Goal: Answer question/provide support: Share knowledge or assist other users

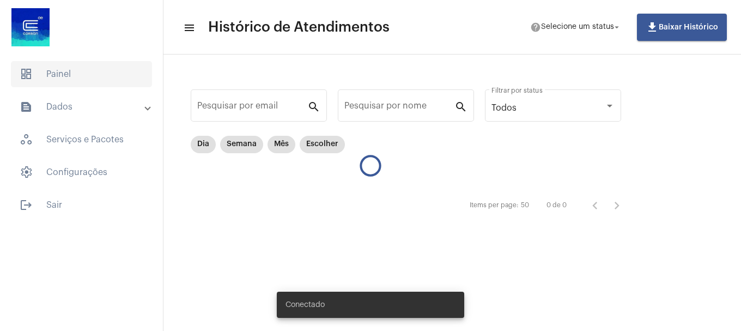
click at [79, 75] on span "dashboard Painel" at bounding box center [81, 74] width 141 height 26
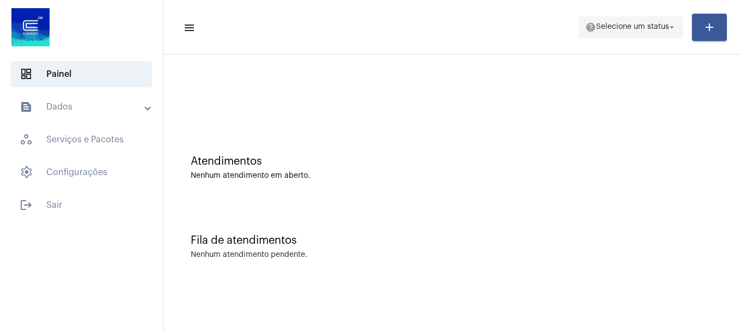
click at [616, 28] on span "Selecione um status" at bounding box center [632, 27] width 73 height 8
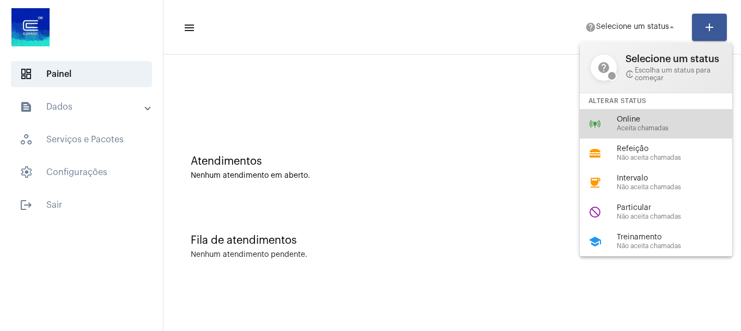
click at [619, 118] on span "Online" at bounding box center [679, 119] width 124 height 8
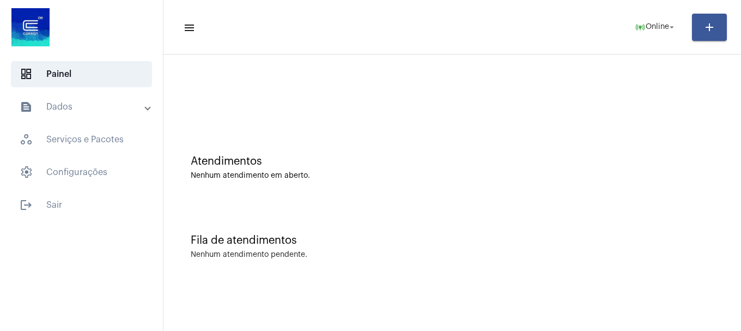
click at [558, 287] on mat-sidenav-content "menu online_prediction Online arrow_drop_down add Atendimentos Nenhum atendimen…" at bounding box center [451, 165] width 577 height 331
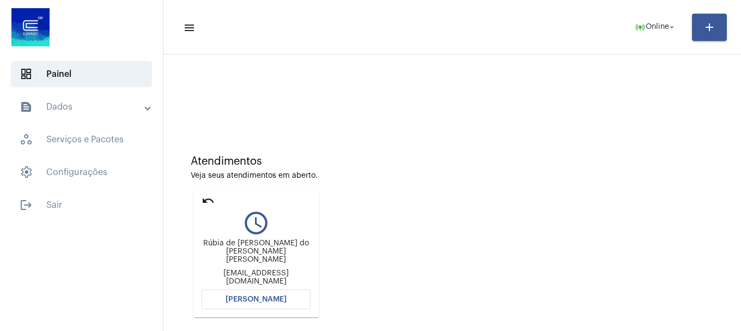
click at [212, 199] on mat-icon "undo" at bounding box center [208, 200] width 13 height 13
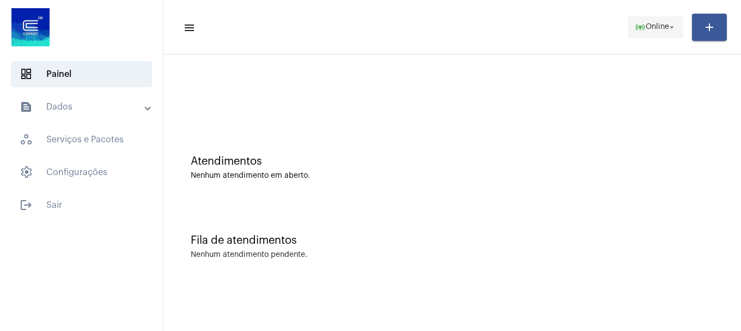
click at [642, 30] on mat-icon "online_prediction" at bounding box center [640, 27] width 11 height 11
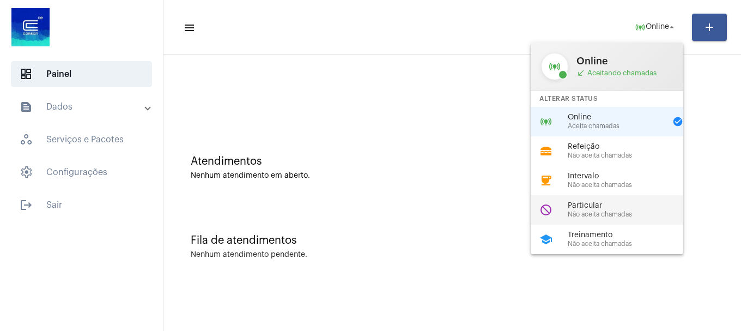
click at [605, 211] on span "Não aceita chamadas" at bounding box center [630, 214] width 124 height 7
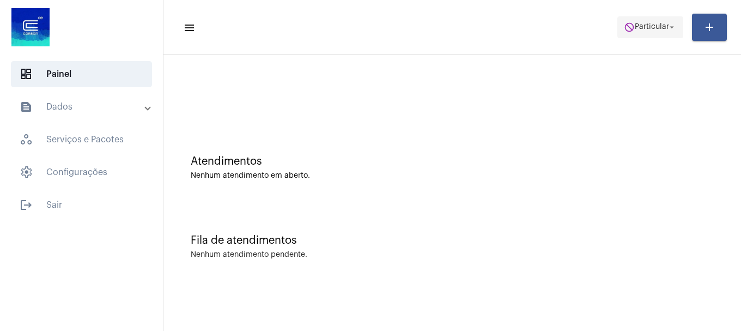
click at [654, 22] on span "do_not_disturb Particular arrow_drop_down" at bounding box center [650, 27] width 53 height 20
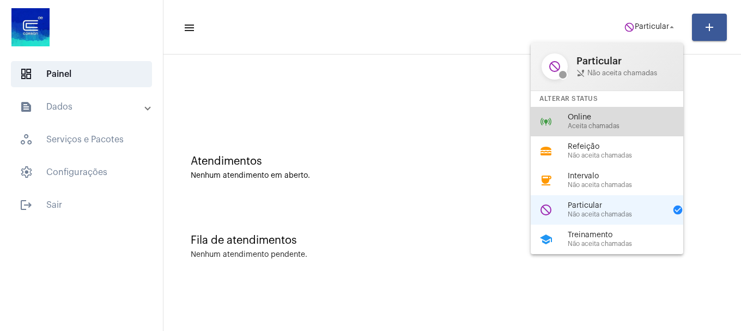
click at [599, 118] on span "Online" at bounding box center [630, 117] width 124 height 8
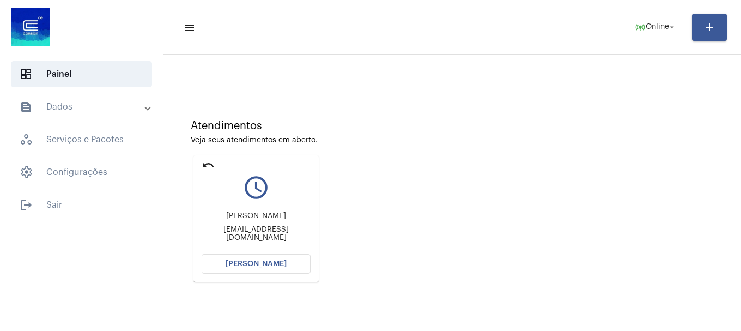
scroll to position [54, 0]
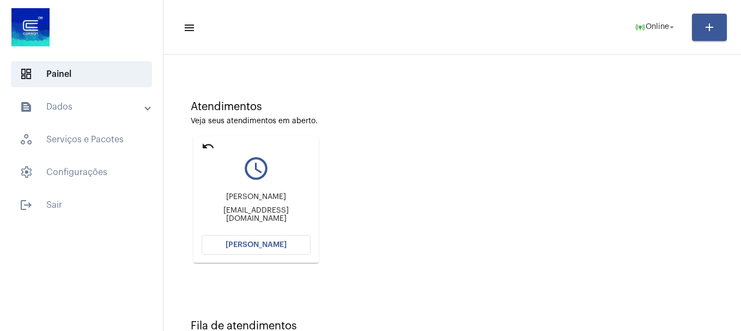
click at [293, 245] on button "[PERSON_NAME]" at bounding box center [256, 245] width 109 height 20
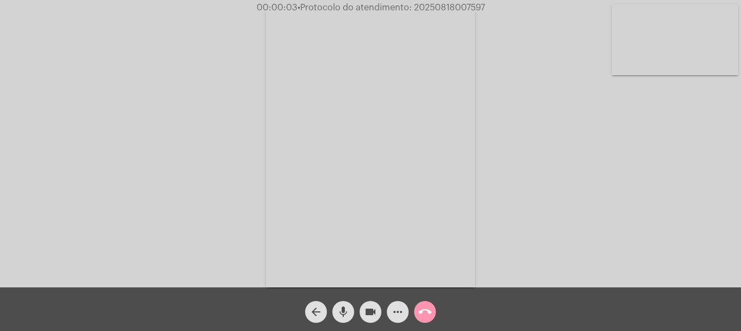
click at [676, 56] on video at bounding box center [675, 39] width 126 height 71
click at [69, 156] on video at bounding box center [115, 146] width 126 height 168
click at [349, 313] on mat-icon "mic" at bounding box center [343, 311] width 13 height 13
click at [351, 311] on button "mic_off" at bounding box center [343, 312] width 22 height 22
click at [687, 32] on video at bounding box center [675, 39] width 126 height 71
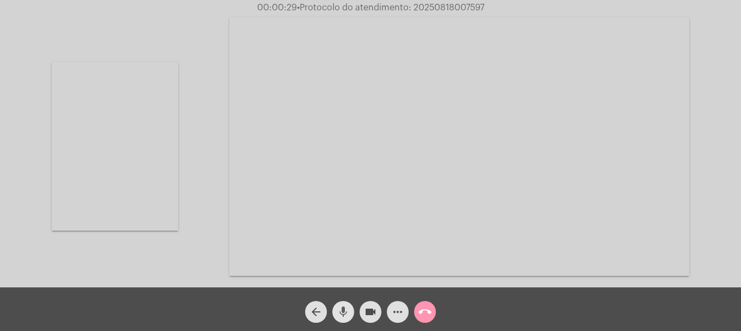
click at [338, 307] on mat-icon "mic" at bounding box center [343, 311] width 13 height 13
click at [336, 306] on button "mic_off" at bounding box center [343, 312] width 22 height 22
click at [148, 167] on video at bounding box center [115, 146] width 126 height 168
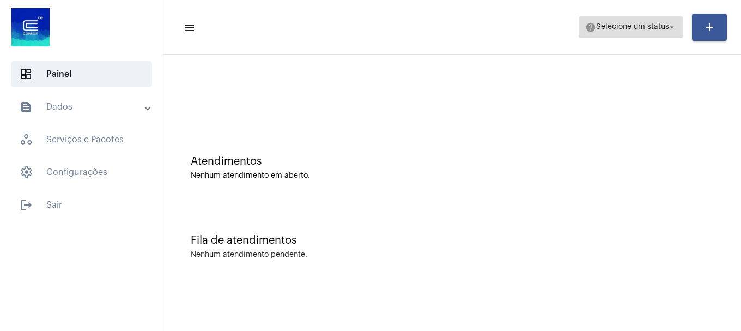
drag, startPoint x: 630, startPoint y: 18, endPoint x: 626, endPoint y: 22, distance: 5.8
click at [630, 19] on span "help Selecione um status arrow_drop_down" at bounding box center [631, 27] width 92 height 20
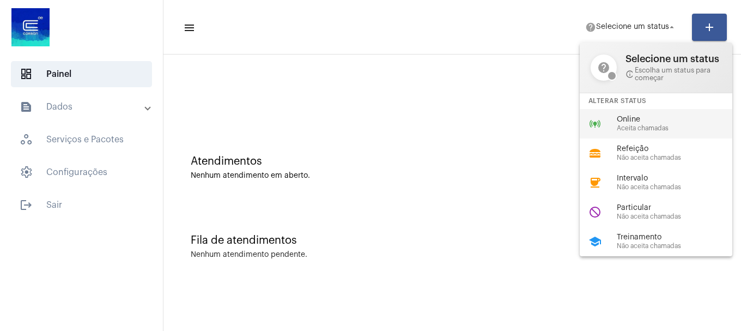
click at [619, 121] on span "Online" at bounding box center [679, 119] width 124 height 8
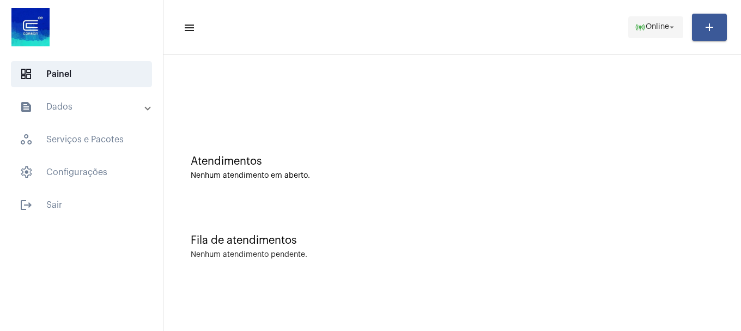
click at [663, 35] on span "online_prediction Online arrow_drop_down" at bounding box center [656, 27] width 42 height 20
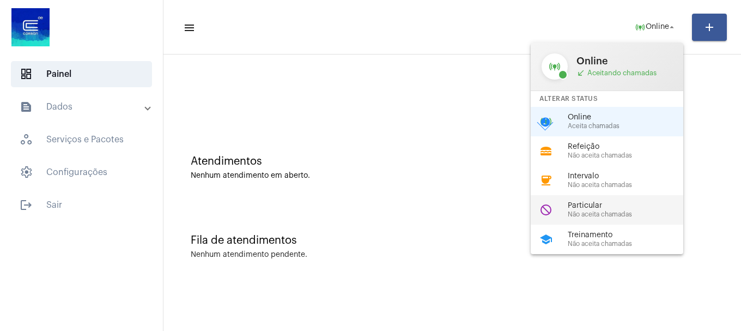
click at [596, 213] on span "Não aceita chamadas" at bounding box center [630, 214] width 124 height 7
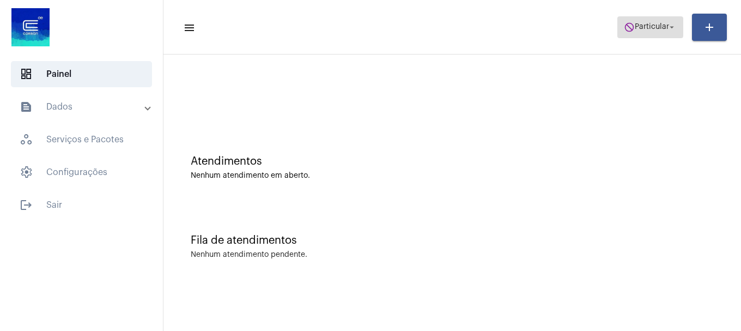
click at [628, 26] on mat-icon "do_not_disturb" at bounding box center [629, 27] width 11 height 11
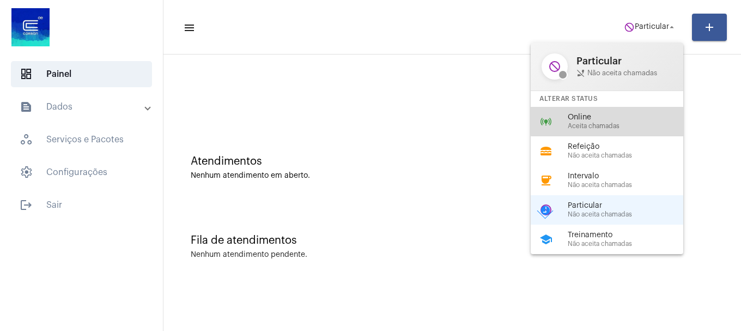
click at [631, 117] on span "Online" at bounding box center [630, 117] width 124 height 8
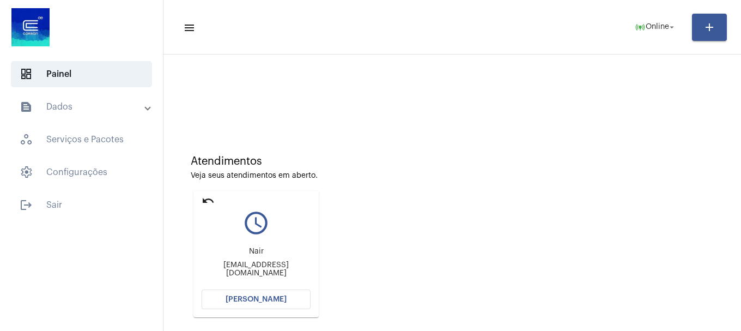
click at [251, 300] on span "[PERSON_NAME]" at bounding box center [256, 299] width 61 height 8
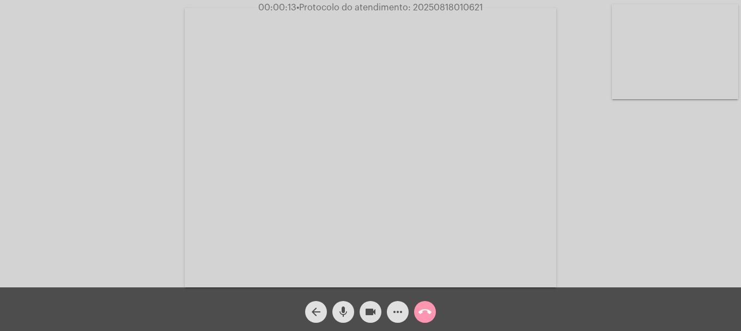
click at [652, 78] on video at bounding box center [675, 51] width 126 height 95
click at [202, 153] on video at bounding box center [144, 146] width 126 height 95
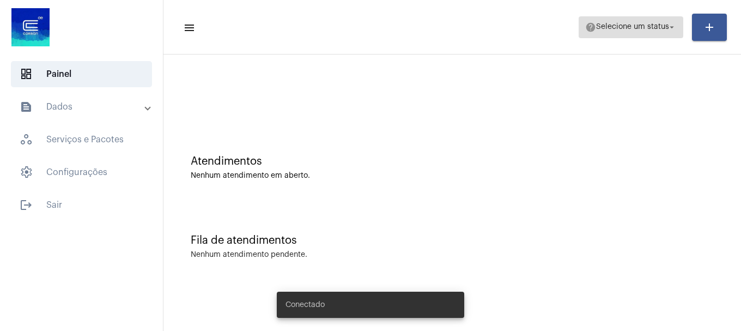
click at [650, 34] on span "help Selecione um status arrow_drop_down" at bounding box center [631, 27] width 92 height 20
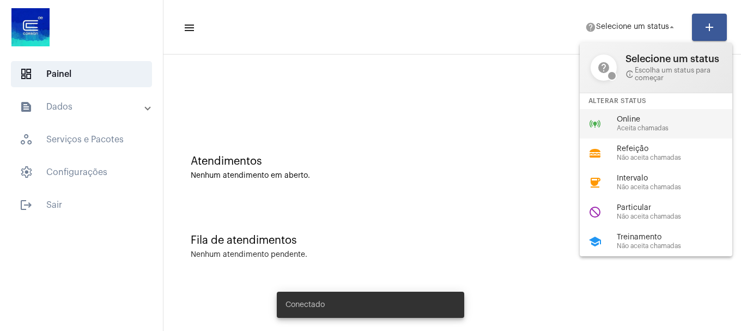
click at [624, 118] on span "Online" at bounding box center [679, 119] width 124 height 8
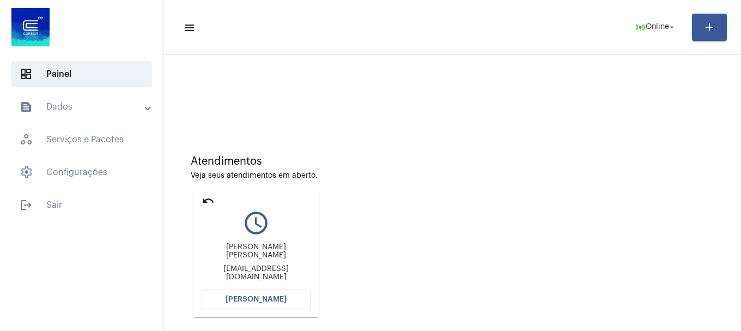
click at [239, 295] on span "[PERSON_NAME]" at bounding box center [256, 299] width 61 height 8
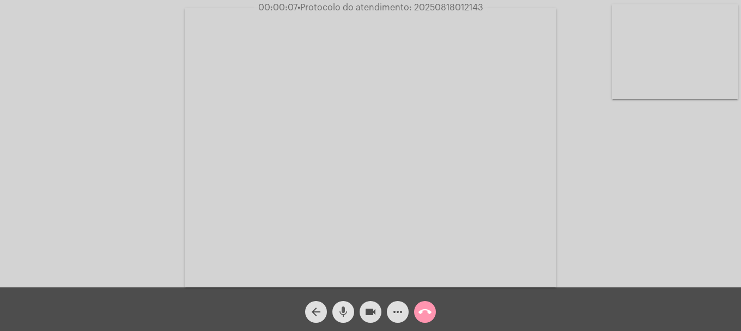
click at [338, 307] on mat-icon "mic" at bounding box center [343, 311] width 13 height 13
click at [336, 307] on button "mic_off" at bounding box center [343, 312] width 22 height 22
click at [336, 307] on button "mic" at bounding box center [343, 312] width 22 height 22
click at [336, 307] on button "mic_off" at bounding box center [343, 312] width 22 height 22
click at [675, 94] on video at bounding box center [675, 51] width 126 height 95
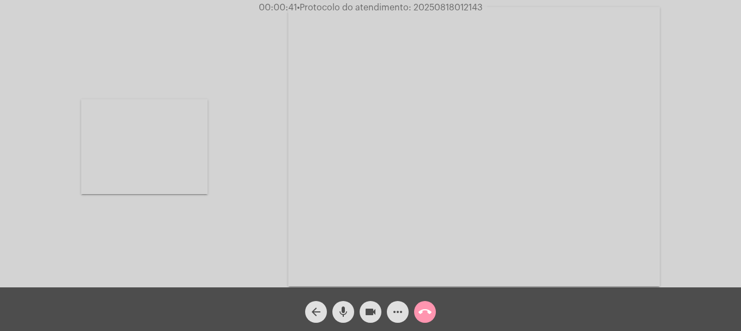
click at [133, 157] on video at bounding box center [144, 146] width 126 height 95
click at [339, 311] on mat-icon "mic" at bounding box center [343, 311] width 13 height 13
click at [672, 77] on video at bounding box center [675, 51] width 126 height 95
click at [183, 129] on video at bounding box center [144, 146] width 126 height 95
click at [349, 314] on mat-icon "mic_off" at bounding box center [343, 311] width 13 height 13
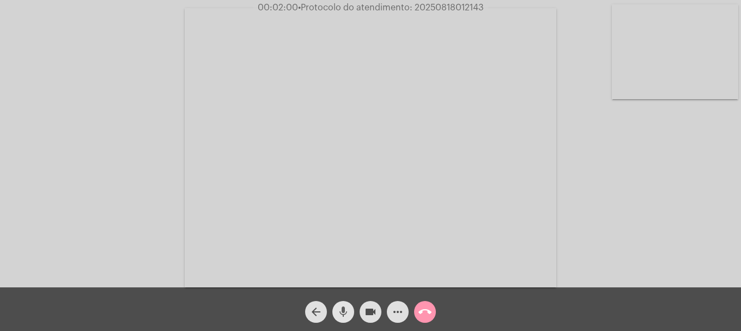
click at [344, 307] on mat-icon "mic" at bounding box center [343, 311] width 13 height 13
click at [349, 312] on mat-icon "mic_off" at bounding box center [343, 311] width 13 height 13
click at [343, 311] on mat-icon "mic" at bounding box center [343, 311] width 13 height 13
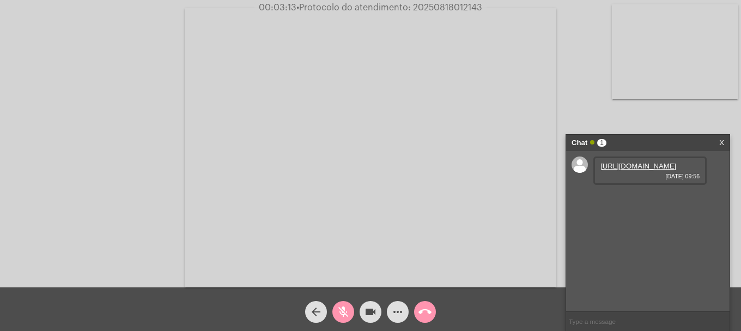
drag, startPoint x: 338, startPoint y: 311, endPoint x: 574, endPoint y: 228, distance: 250.2
click at [338, 310] on mat-icon "mic_off" at bounding box center [343, 311] width 13 height 13
click at [636, 170] on link "https://neft-transfer-bucket.s3.amazonaws.com/temp-7b5a66d2-7060-1e7e-21e5-0625…" at bounding box center [638, 166] width 76 height 8
click at [619, 201] on link "https://neft-transfer-bucket.s3.amazonaws.com/temp-009d8bd0-1dbb-c41f-9ffe-d6ea…" at bounding box center [638, 197] width 76 height 8
drag, startPoint x: 367, startPoint y: 309, endPoint x: 367, endPoint y: 303, distance: 6.5
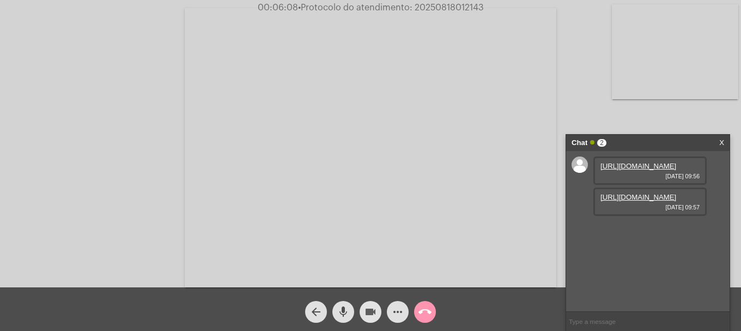
click at [367, 303] on span "videocam" at bounding box center [370, 312] width 13 height 22
click at [350, 312] on button "mic" at bounding box center [343, 312] width 22 height 22
click at [380, 314] on button "videocam_off" at bounding box center [371, 312] width 22 height 22
click at [343, 311] on mat-icon "mic_off" at bounding box center [343, 311] width 13 height 13
click at [390, 321] on div "more_horiz" at bounding box center [397, 308] width 27 height 27
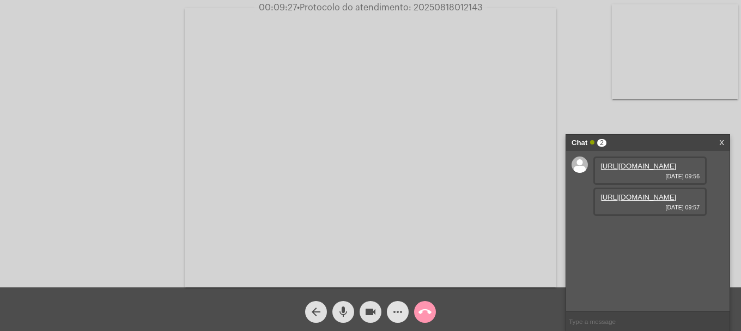
click at [397, 316] on mat-icon "more_horiz" at bounding box center [397, 311] width 13 height 13
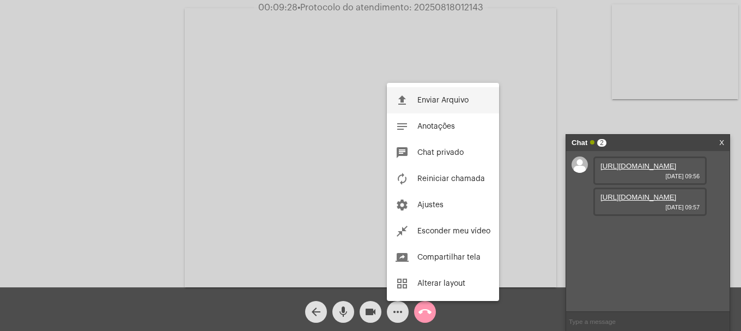
click at [442, 96] on button "file_upload Enviar Arquivo" at bounding box center [443, 100] width 112 height 26
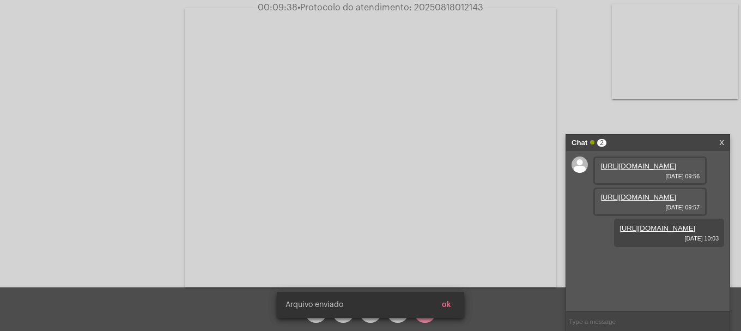
scroll to position [9, 0]
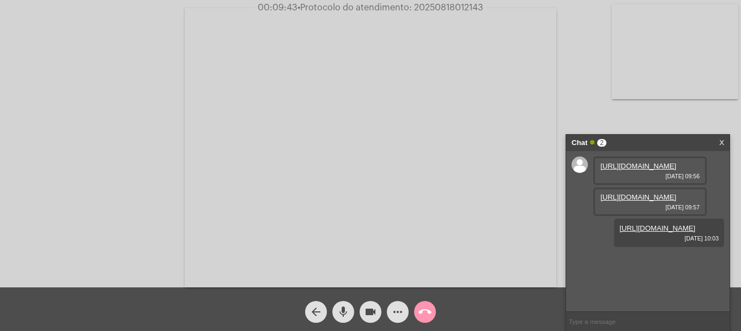
click at [427, 5] on span "• Protocolo do atendimento: 20250818012143" at bounding box center [390, 7] width 186 height 9
copy span "20250818012143"
click at [636, 326] on input "text" at bounding box center [647, 321] width 163 height 19
paste input "20250818012143"
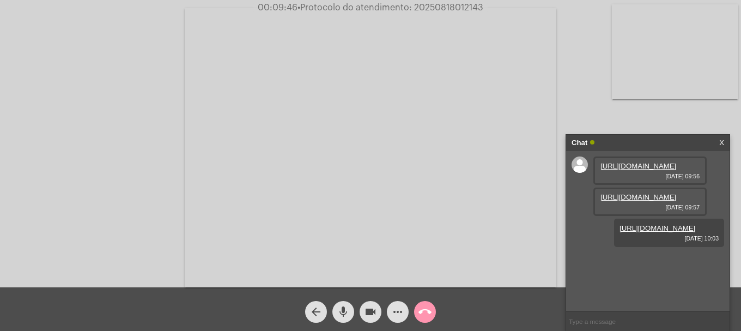
type input "20250818012143"
click at [420, 319] on span "call_end" at bounding box center [424, 312] width 13 height 22
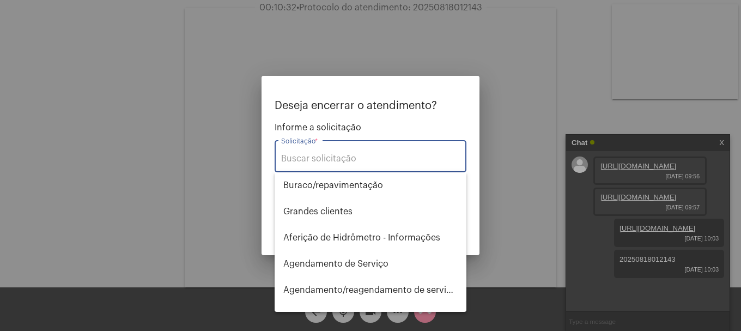
click at [372, 159] on input "Solicitação *" at bounding box center [370, 159] width 179 height 10
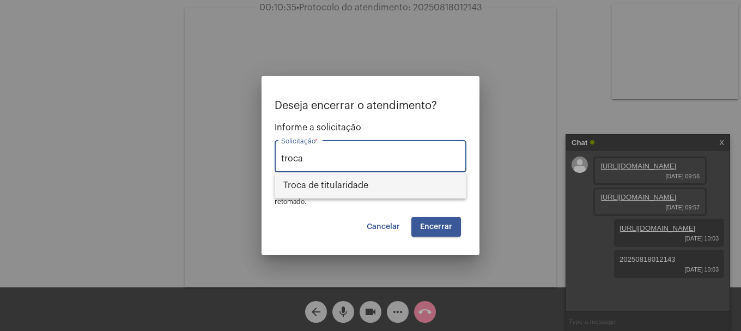
click at [370, 190] on span "Troca de titularidade" at bounding box center [370, 185] width 174 height 26
type input "Troca de titularidade"
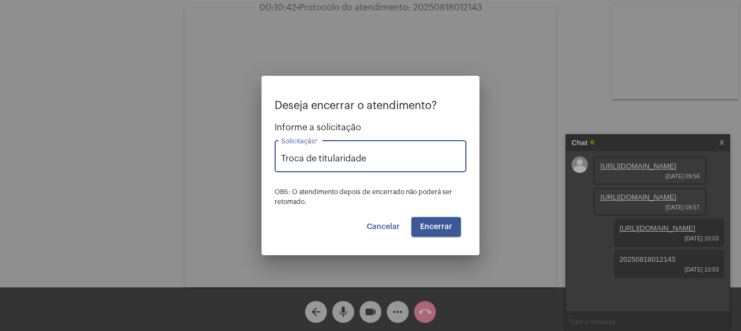
click at [448, 227] on span "Encerrar" at bounding box center [436, 227] width 32 height 8
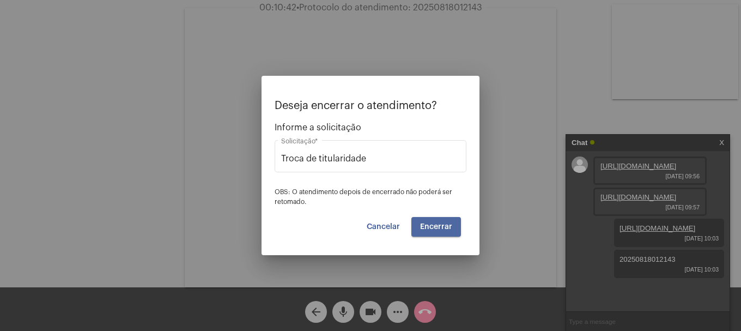
click at [448, 227] on span "Encerrar" at bounding box center [436, 227] width 32 height 8
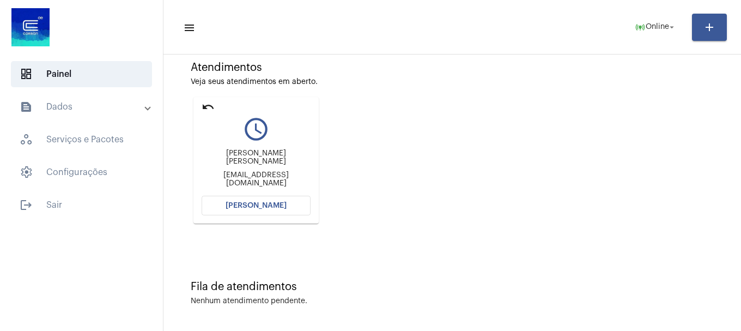
scroll to position [95, 0]
click at [254, 197] on button "[PERSON_NAME]" at bounding box center [256, 204] width 109 height 20
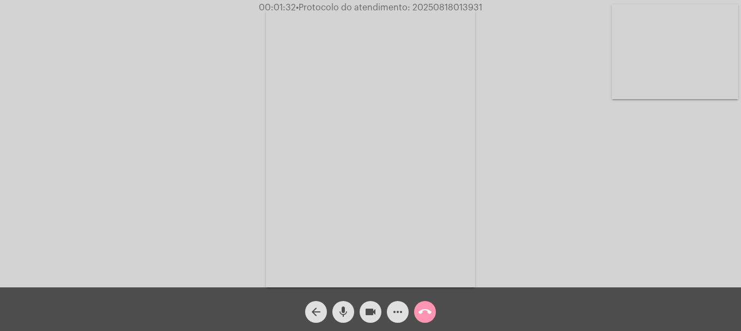
click at [344, 302] on span "mic" at bounding box center [343, 312] width 13 height 22
click at [369, 312] on mat-icon "videocam" at bounding box center [370, 311] width 13 height 13
click at [365, 314] on mat-icon "videocam_off" at bounding box center [370, 311] width 13 height 13
click at [342, 313] on mat-icon "mic_off" at bounding box center [343, 311] width 13 height 13
click at [340, 309] on mat-icon "mic" at bounding box center [343, 311] width 13 height 13
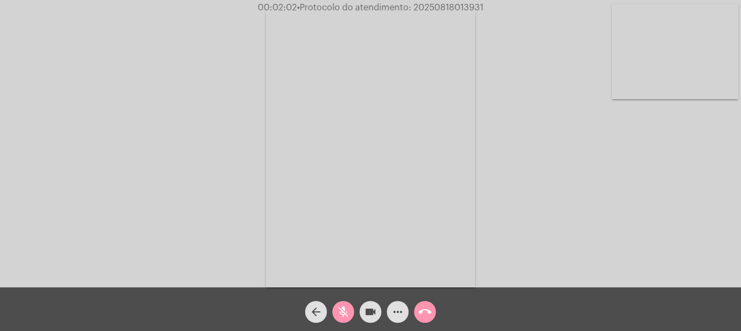
click at [368, 307] on mat-icon "videocam" at bounding box center [370, 311] width 13 height 13
click at [339, 304] on span "mic_off" at bounding box center [343, 312] width 13 height 22
click at [374, 305] on span "videocam_off" at bounding box center [370, 312] width 13 height 22
click at [346, 306] on mat-icon "mic" at bounding box center [343, 311] width 13 height 13
click at [346, 306] on mat-icon "mic_off" at bounding box center [343, 311] width 13 height 13
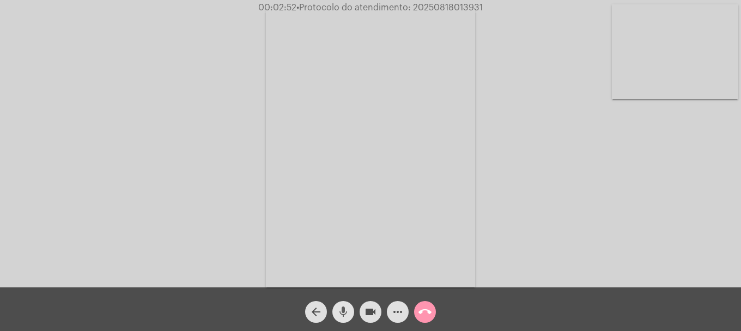
click at [346, 306] on mat-icon "mic" at bounding box center [343, 311] width 13 height 13
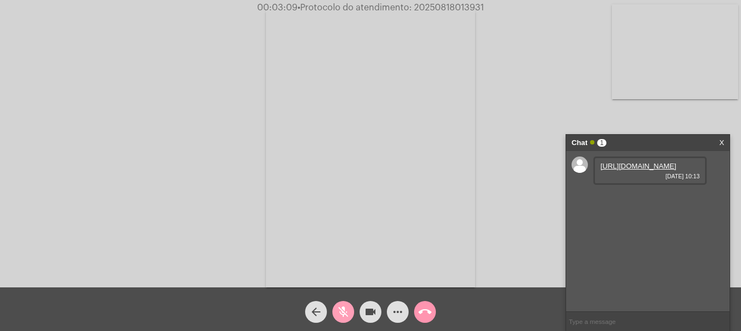
click at [342, 315] on mat-icon "mic_off" at bounding box center [343, 311] width 13 height 13
click at [664, 170] on link "https://neft-transfer-bucket.s3.amazonaws.com/temp-761eb538-1277-d185-3509-bed9…" at bounding box center [638, 166] width 76 height 8
click at [656, 201] on link "https://neft-transfer-bucket.s3.amazonaws.com/temp-28288ca5-ad3e-3c90-1a9e-6607…" at bounding box center [638, 197] width 76 height 8
click at [374, 320] on span "videocam" at bounding box center [370, 312] width 13 height 22
click at [375, 318] on mat-icon "videocam_off" at bounding box center [370, 311] width 13 height 13
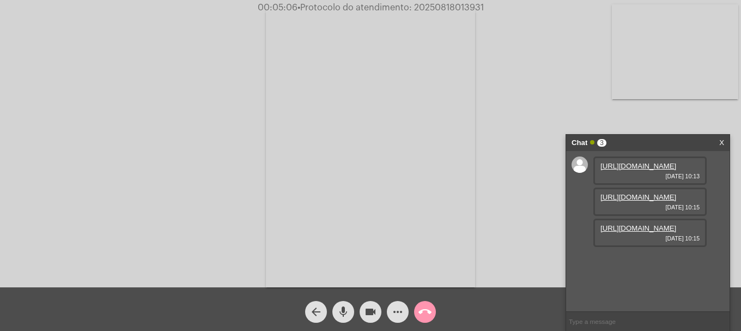
scroll to position [9, 0]
click at [610, 232] on link "https://neft-transfer-bucket.s3.amazonaws.com/temp-02f0f70c-fef8-fd36-8eb2-f265…" at bounding box center [638, 228] width 76 height 8
click at [619, 263] on link "https://neft-transfer-bucket.s3.amazonaws.com/temp-d129b55c-8aa0-8c49-2f3d-c454…" at bounding box center [638, 259] width 76 height 8
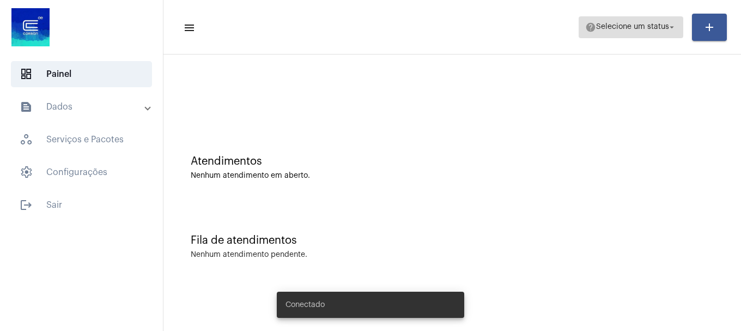
click at [651, 31] on span "help Selecione um status arrow_drop_down" at bounding box center [631, 27] width 92 height 20
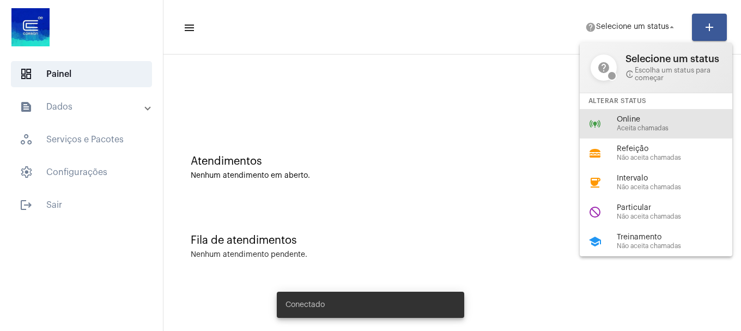
click at [629, 111] on div "online_prediction Online Aceita chamadas" at bounding box center [665, 123] width 170 height 29
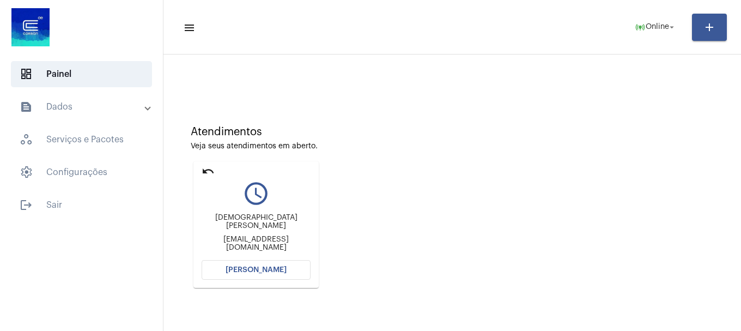
scroll to position [54, 0]
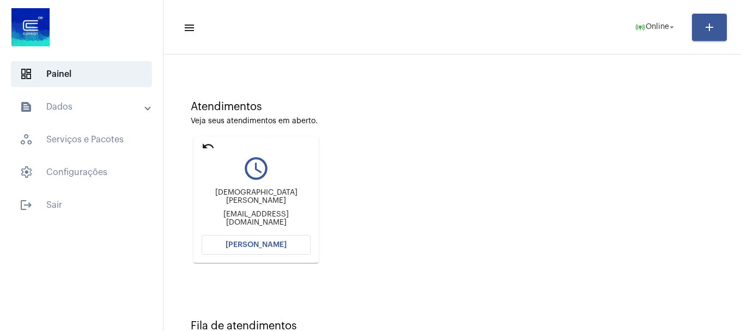
click at [276, 249] on button "[PERSON_NAME]" at bounding box center [256, 245] width 109 height 20
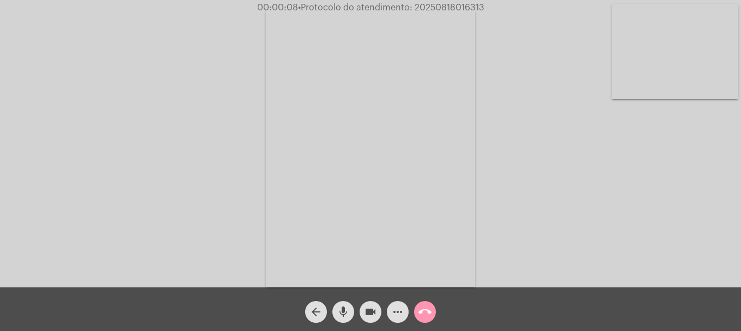
click at [334, 318] on button "mic" at bounding box center [343, 312] width 22 height 22
click at [334, 318] on button "mic_off" at bounding box center [343, 312] width 22 height 22
drag, startPoint x: 608, startPoint y: 83, endPoint x: 636, endPoint y: 86, distance: 27.9
click at [610, 82] on div "Acessando Câmera e Microfone..." at bounding box center [370, 146] width 739 height 287
click at [632, 91] on video at bounding box center [675, 51] width 126 height 95
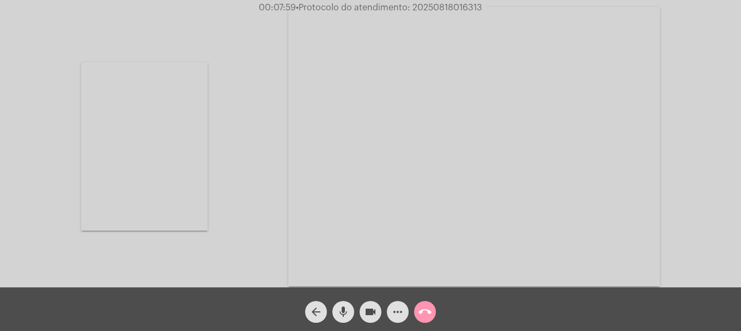
click at [421, 9] on span "• Protocolo do atendimento: 20250818016313" at bounding box center [389, 7] width 186 height 9
copy span "20250818016313"
click at [387, 321] on div "more_horiz" at bounding box center [397, 308] width 27 height 27
click at [395, 317] on mat-icon "more_horiz" at bounding box center [397, 311] width 13 height 13
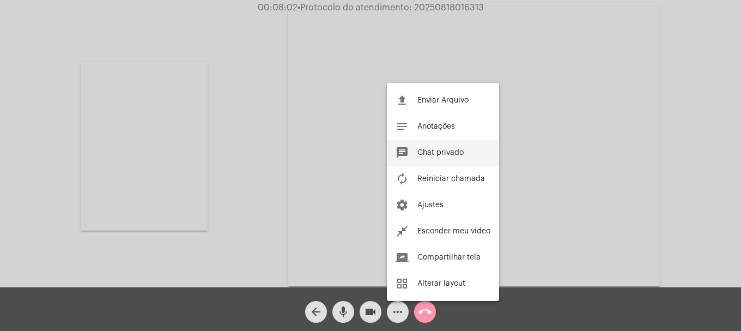
click at [431, 158] on button "chat Chat privado" at bounding box center [443, 152] width 112 height 26
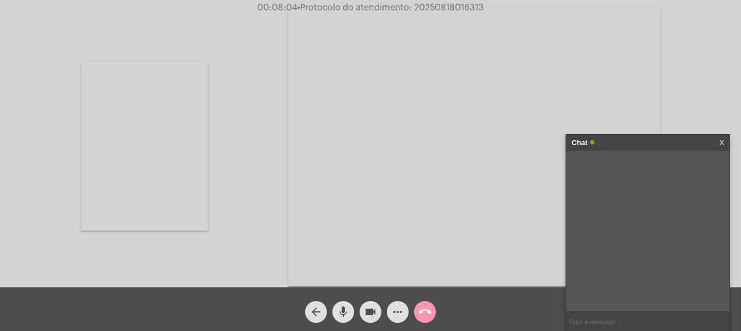
paste input "20250818016313"
type input "20250818016313"
click at [432, 313] on button "call_end" at bounding box center [425, 312] width 22 height 22
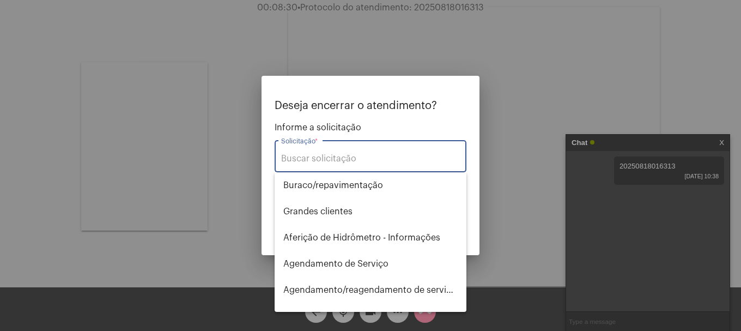
click at [338, 157] on input "Solicitação *" at bounding box center [370, 159] width 179 height 10
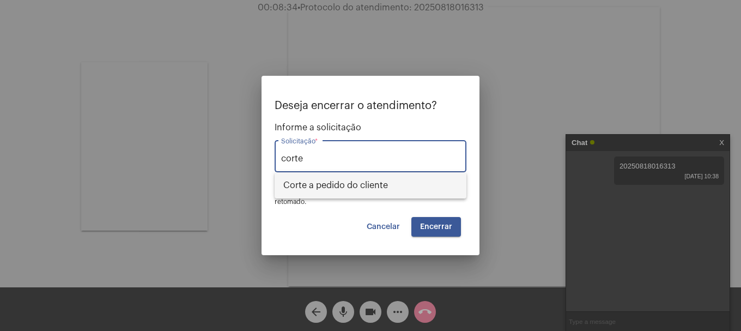
click at [373, 191] on span "Corte a pedido do cliente" at bounding box center [370, 185] width 174 height 26
type input "Corte a pedido do cliente"
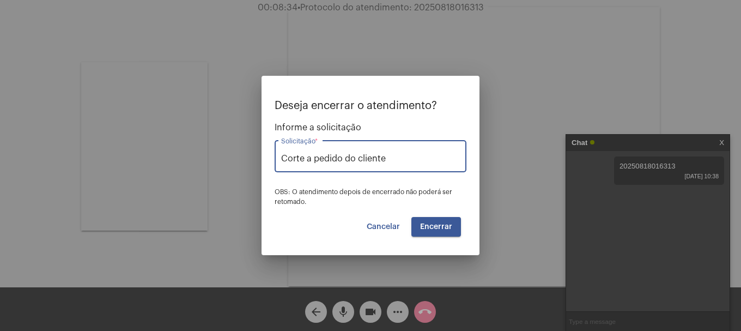
click at [447, 226] on span "Encerrar" at bounding box center [436, 227] width 32 height 8
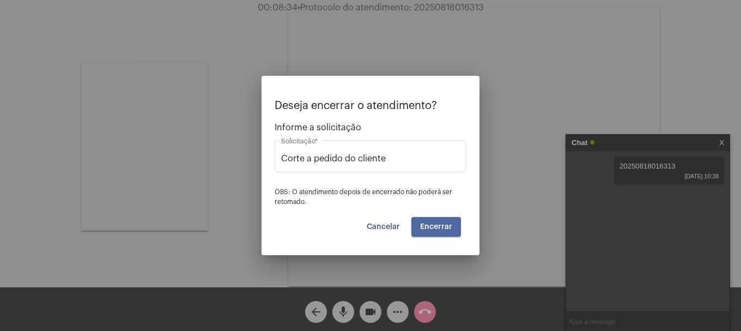
click at [447, 226] on span "Encerrar" at bounding box center [436, 227] width 32 height 8
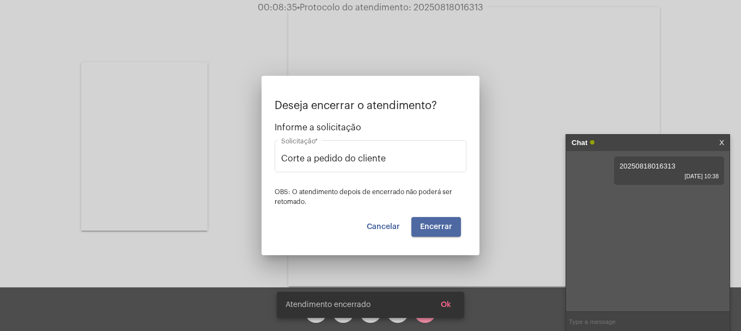
click at [447, 226] on video at bounding box center [474, 146] width 372 height 279
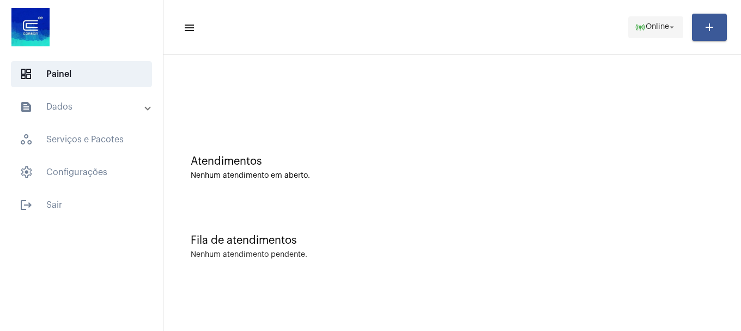
click at [640, 22] on mat-icon "online_prediction" at bounding box center [640, 27] width 11 height 11
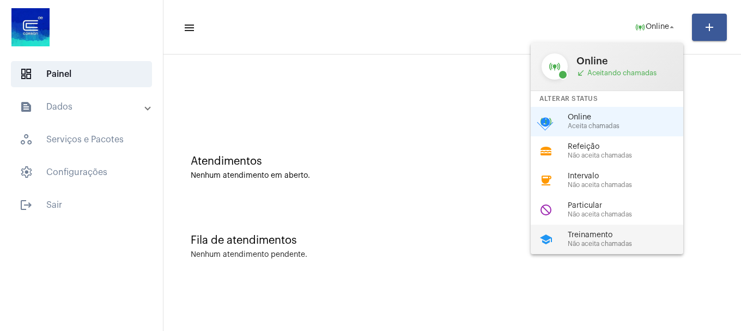
click at [604, 235] on span "Treinamento" at bounding box center [630, 235] width 124 height 8
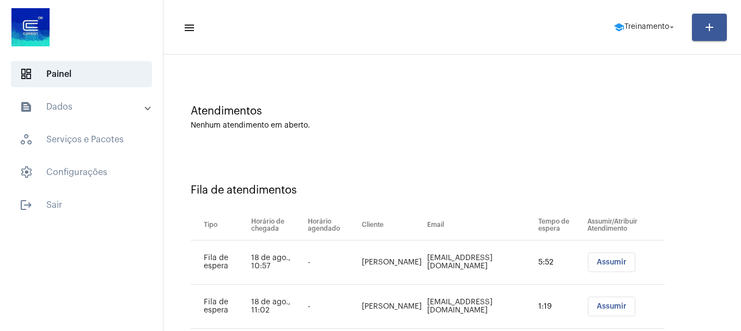
scroll to position [121, 0]
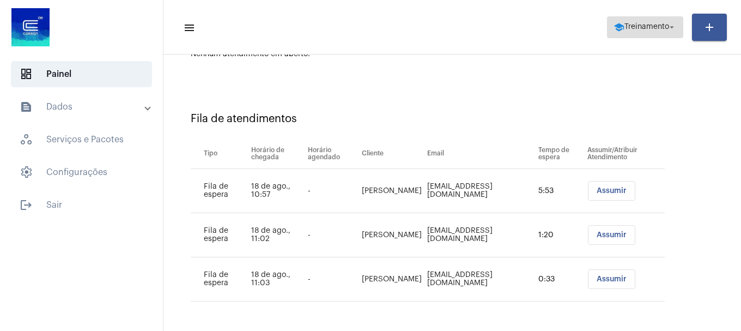
click at [626, 26] on span "Treinamento" at bounding box center [646, 27] width 45 height 8
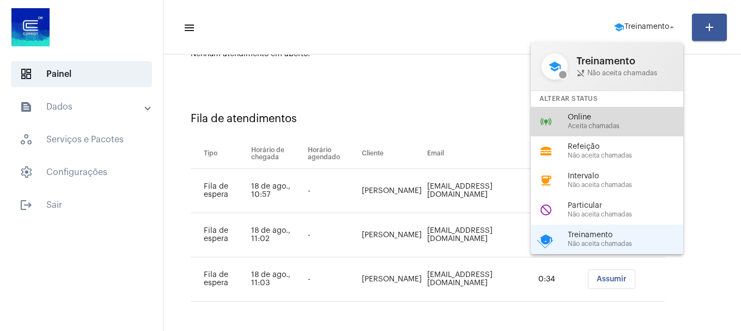
click at [600, 121] on div "Online Aceita chamadas" at bounding box center [630, 121] width 124 height 16
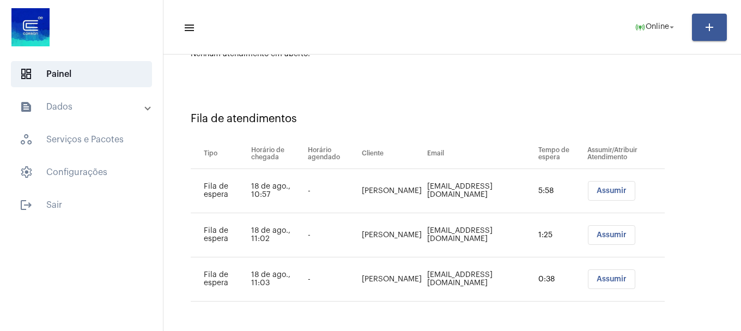
click at [604, 199] on button "Assumir" at bounding box center [611, 191] width 47 height 20
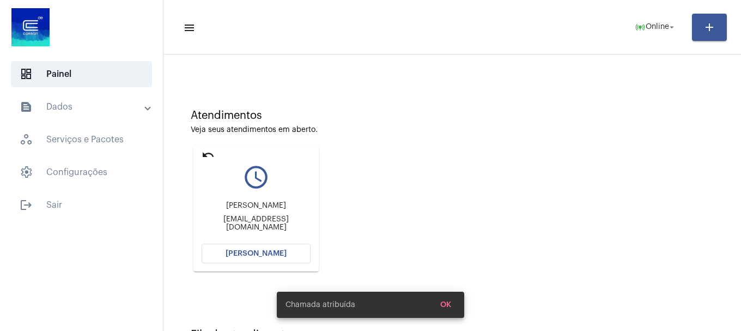
scroll to position [109, 0]
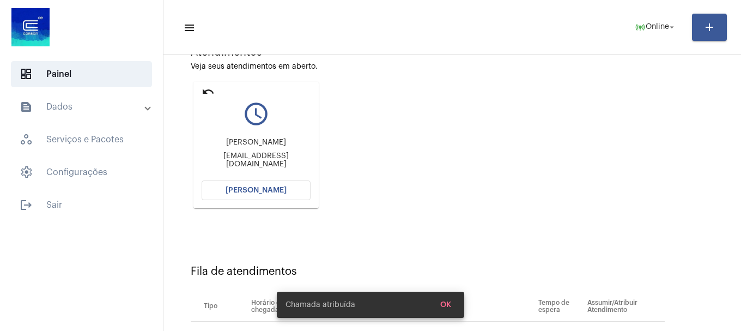
click at [271, 190] on span "[PERSON_NAME]" at bounding box center [256, 190] width 61 height 8
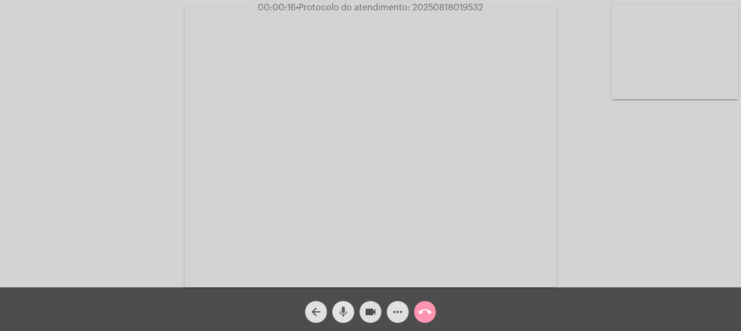
click at [349, 307] on mat-icon "mic" at bounding box center [343, 311] width 13 height 13
click at [347, 307] on mat-icon "mic_off" at bounding box center [343, 311] width 13 height 13
click at [347, 307] on mat-icon "mic" at bounding box center [343, 311] width 13 height 13
click at [347, 307] on mat-icon "mic_off" at bounding box center [343, 311] width 13 height 13
drag, startPoint x: 655, startPoint y: 63, endPoint x: 646, endPoint y: 70, distance: 11.2
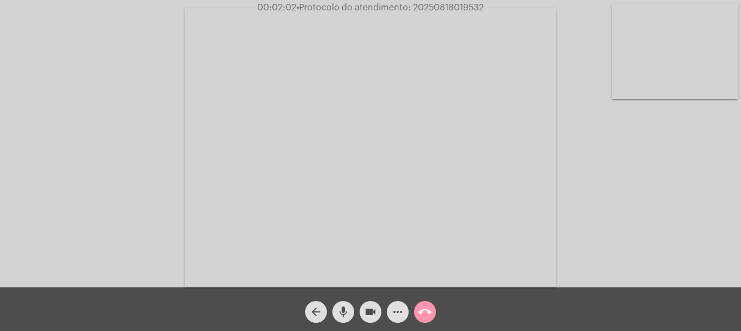
click at [655, 62] on video at bounding box center [675, 51] width 126 height 95
click at [445, 5] on span "• Protocolo do atendimento: 20250818019532" at bounding box center [388, 7] width 187 height 9
click at [394, 306] on mat-icon "more_horiz" at bounding box center [397, 311] width 13 height 13
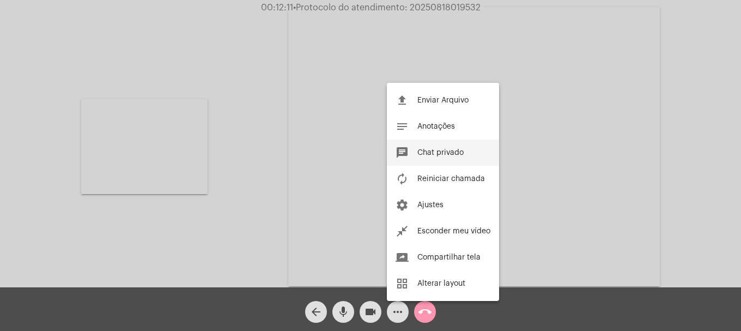
click at [443, 155] on span "Chat privado" at bounding box center [440, 153] width 46 height 8
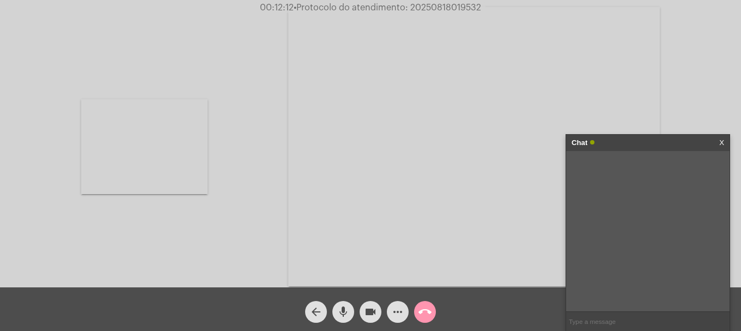
click at [612, 322] on input "text" at bounding box center [647, 321] width 163 height 19
paste input "20250818019532"
type input "20250818019532"
click at [423, 312] on mat-icon "call_end" at bounding box center [424, 311] width 13 height 13
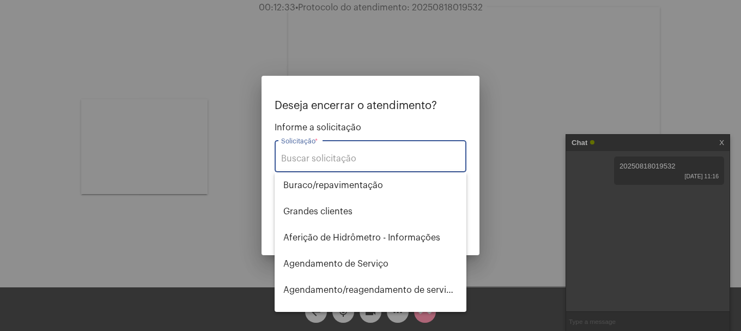
click at [401, 159] on input "Solicitação *" at bounding box center [370, 159] width 179 height 10
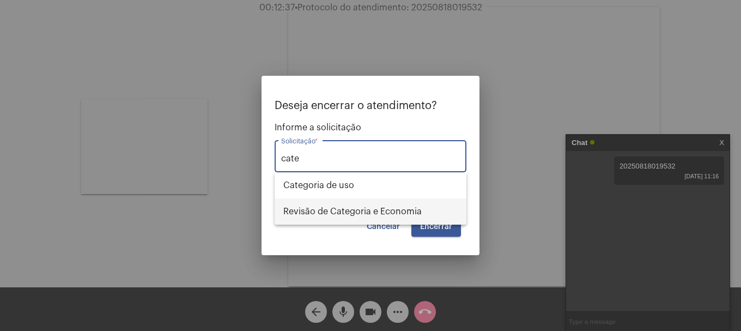
click at [408, 209] on span "Revisão de Categoria e Economia" at bounding box center [370, 211] width 174 height 26
type input "Revisão de Categoria e Economia"
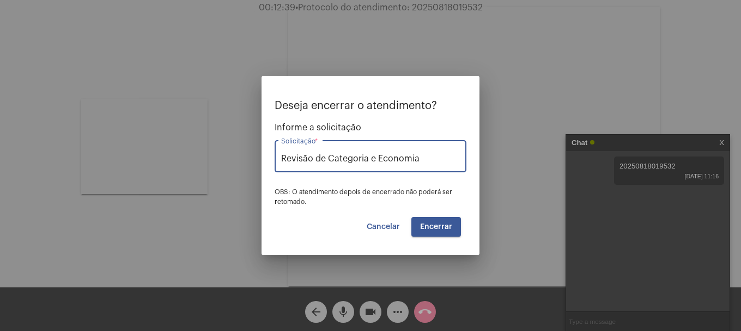
click at [435, 233] on button "Encerrar" at bounding box center [436, 227] width 50 height 20
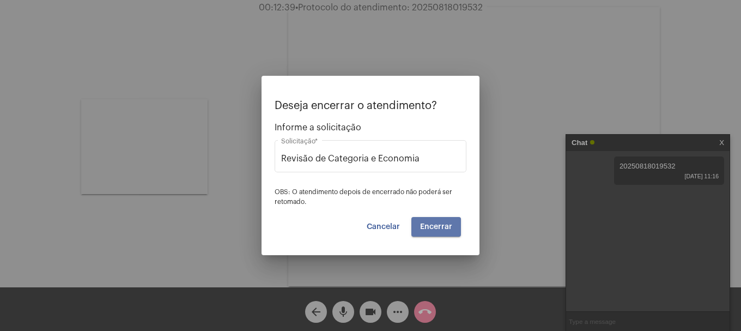
click at [435, 233] on button "Encerrar" at bounding box center [436, 227] width 50 height 20
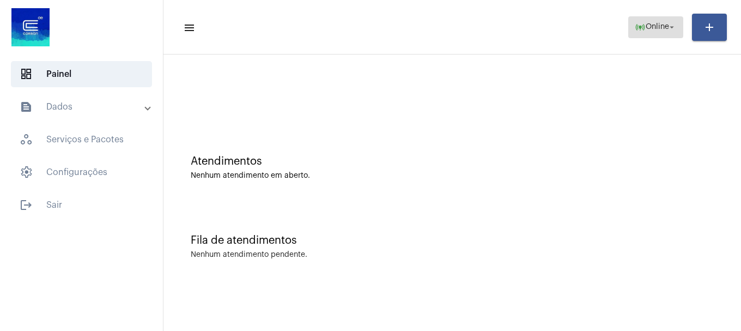
click at [635, 34] on span "online_prediction Online arrow_drop_down" at bounding box center [656, 27] width 42 height 20
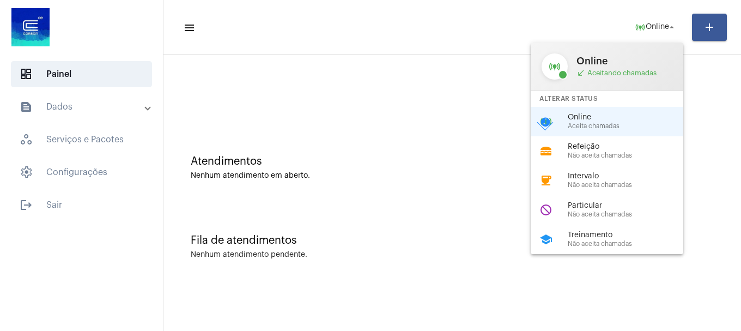
click at [609, 212] on span "Não aceita chamadas" at bounding box center [630, 214] width 124 height 7
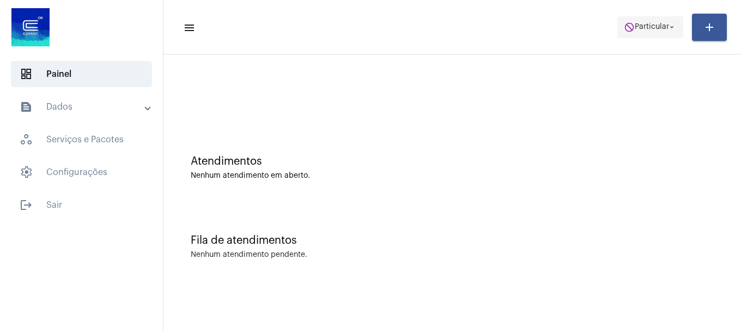
click at [656, 26] on span "Particular" at bounding box center [652, 27] width 34 height 8
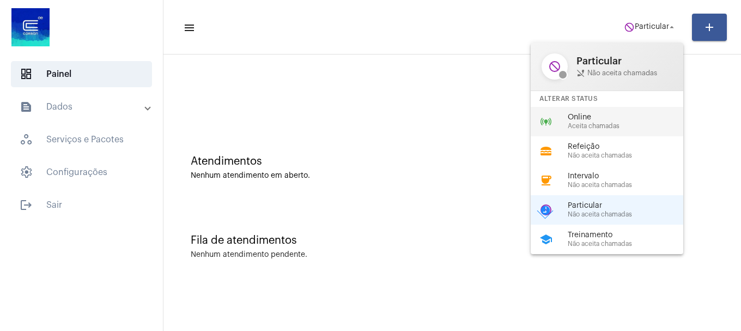
click at [586, 117] on span "Online" at bounding box center [630, 117] width 124 height 8
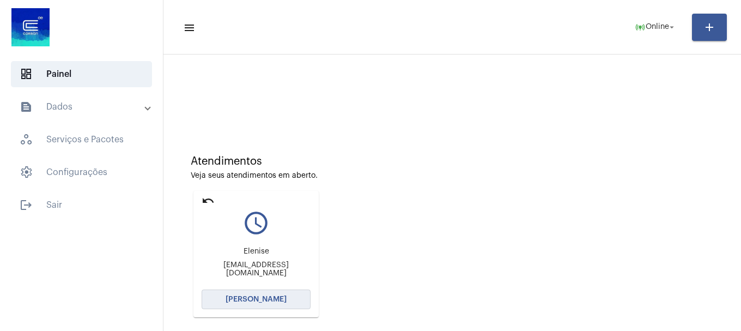
click at [282, 308] on button "[PERSON_NAME]" at bounding box center [256, 299] width 109 height 20
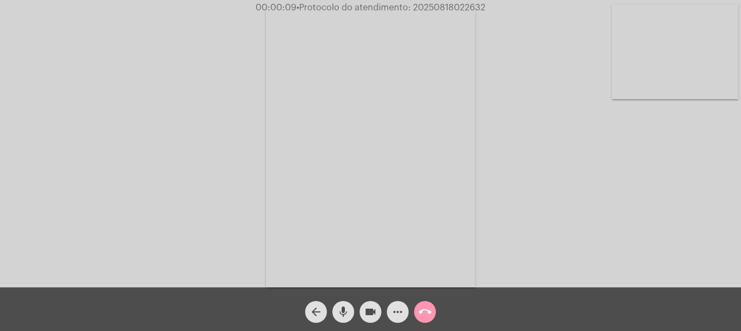
click at [330, 312] on div "mic" at bounding box center [343, 308] width 27 height 27
click at [337, 311] on mat-icon "mic_off" at bounding box center [343, 311] width 13 height 13
click at [660, 38] on video at bounding box center [675, 51] width 126 height 95
click at [368, 312] on mat-icon "videocam" at bounding box center [370, 311] width 13 height 13
click at [344, 311] on mat-icon "mic" at bounding box center [343, 311] width 13 height 13
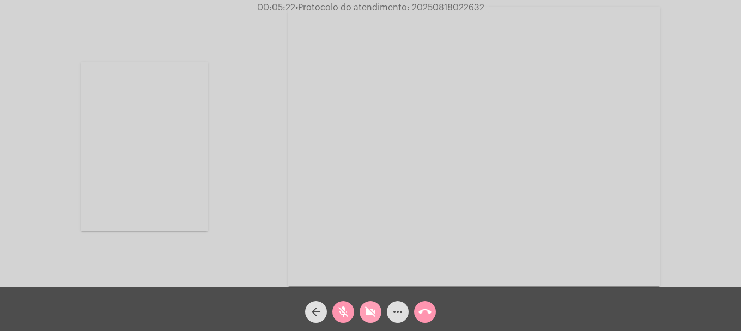
click at [371, 319] on span "videocam_off" at bounding box center [370, 312] width 13 height 22
click at [340, 317] on mat-icon "mic_off" at bounding box center [343, 311] width 13 height 13
click at [436, 7] on span "• Protocolo do atendimento: 20250818022632" at bounding box center [389, 7] width 189 height 9
copy span "20250818022632"
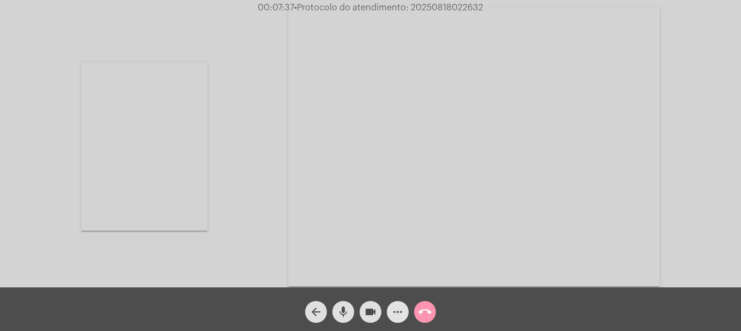
click at [404, 309] on mat-icon "more_horiz" at bounding box center [397, 311] width 13 height 13
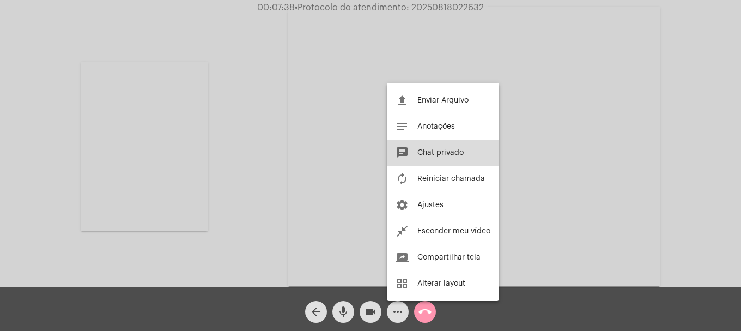
click at [431, 153] on span "Chat privado" at bounding box center [440, 153] width 46 height 8
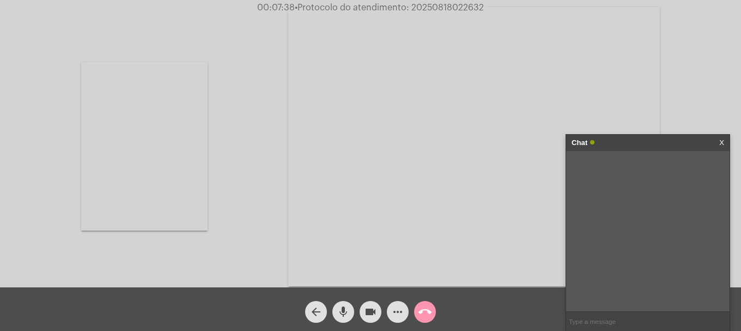
click at [610, 320] on input "text" at bounding box center [647, 321] width 163 height 19
paste input "20250818022632"
type input "20250818022632"
click at [436, 312] on div "call_end" at bounding box center [424, 308] width 27 height 27
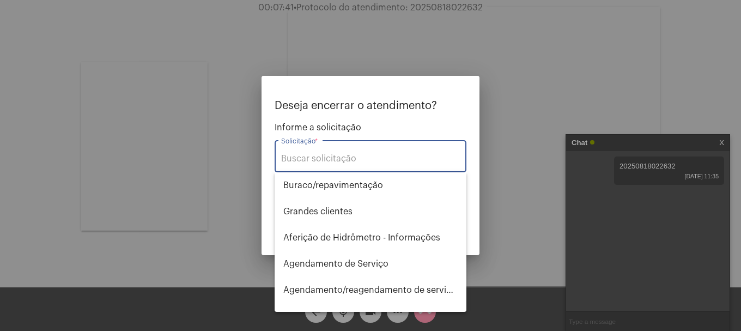
click at [412, 160] on input "Solicitação *" at bounding box center [370, 159] width 179 height 10
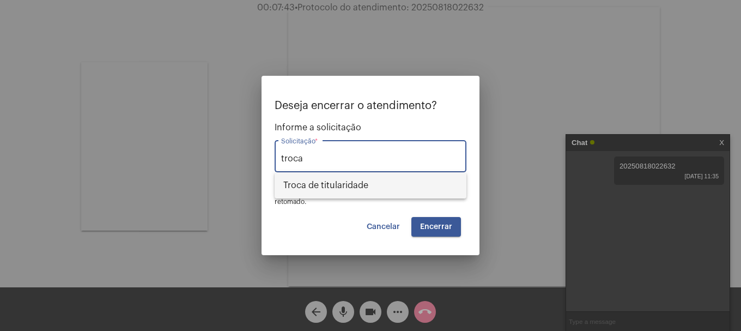
click at [403, 184] on span "Troca de titularidade" at bounding box center [370, 185] width 174 height 26
type input "Troca de titularidade"
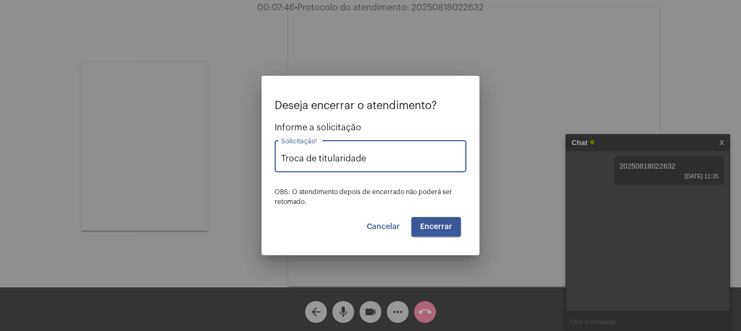
click at [452, 228] on button "Encerrar" at bounding box center [436, 227] width 50 height 20
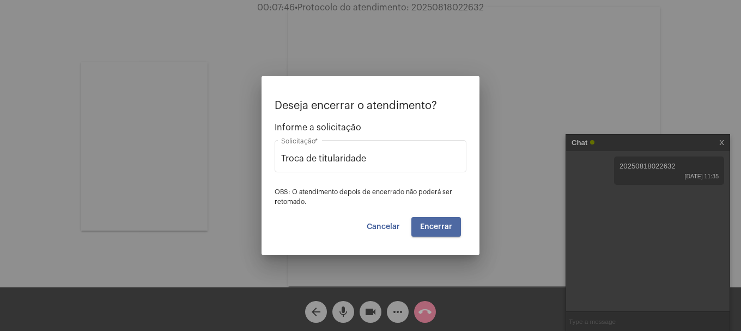
click at [452, 228] on button "Encerrar" at bounding box center [436, 227] width 50 height 20
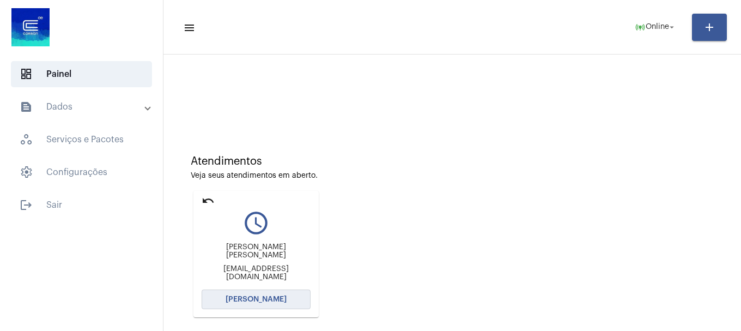
click at [246, 297] on span "[PERSON_NAME]" at bounding box center [256, 299] width 61 height 8
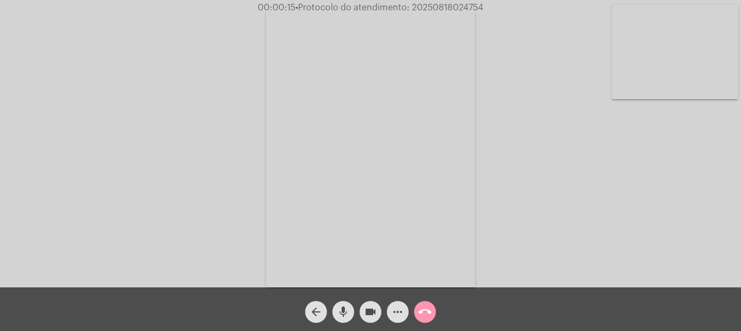
click at [335, 316] on button "mic" at bounding box center [343, 312] width 22 height 22
click at [334, 316] on button "mic_off" at bounding box center [343, 312] width 22 height 22
click at [631, 87] on video at bounding box center [675, 51] width 126 height 95
click at [136, 153] on video at bounding box center [144, 146] width 126 height 168
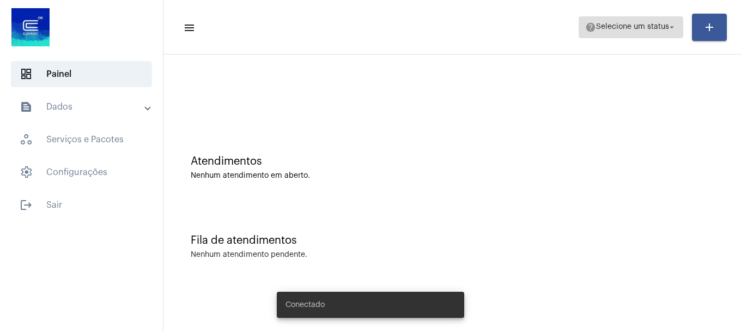
click at [659, 34] on span "help Selecione um status arrow_drop_down" at bounding box center [631, 27] width 92 height 20
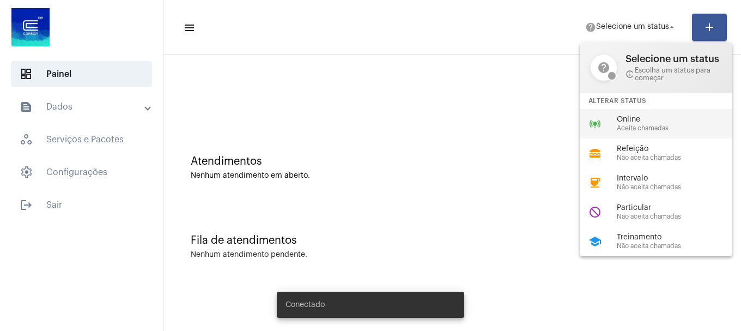
click at [627, 121] on span "Online" at bounding box center [679, 119] width 124 height 8
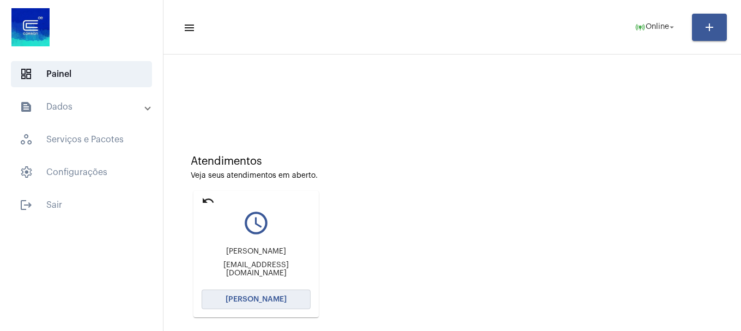
click at [285, 303] on button "[PERSON_NAME]" at bounding box center [256, 299] width 109 height 20
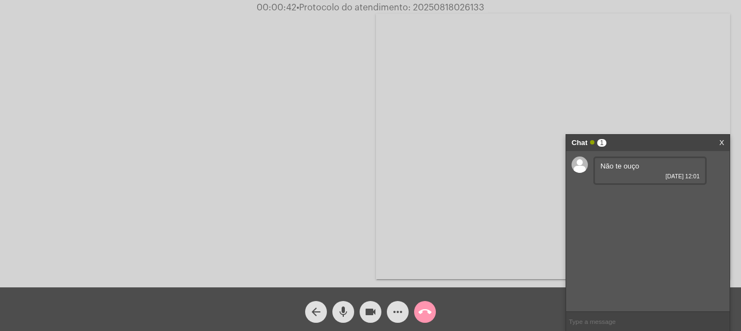
click at [637, 319] on input "text" at bounding box center [647, 321] width 163 height 19
type input "eu não lhe ouço e nem lhe vejo"
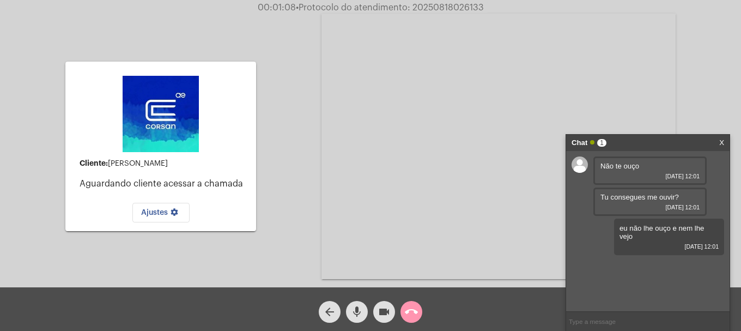
click at [419, 308] on button "call_end" at bounding box center [411, 312] width 22 height 22
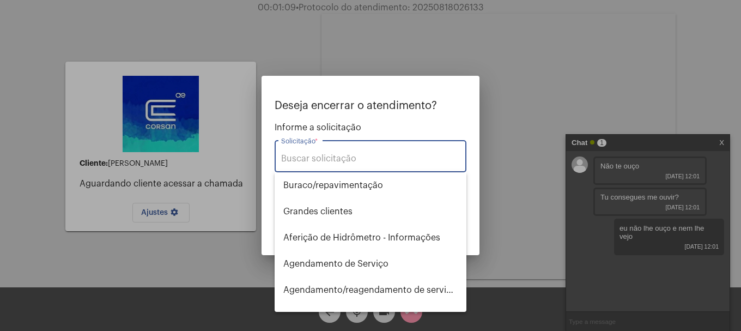
click at [393, 155] on input "Solicitação *" at bounding box center [370, 159] width 179 height 10
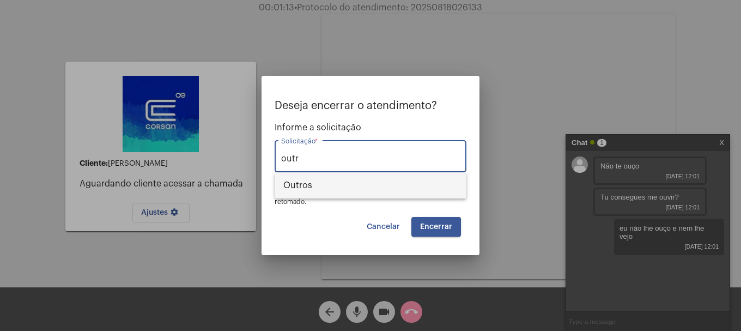
click at [386, 180] on span "Outros" at bounding box center [370, 185] width 174 height 26
type input "Outros"
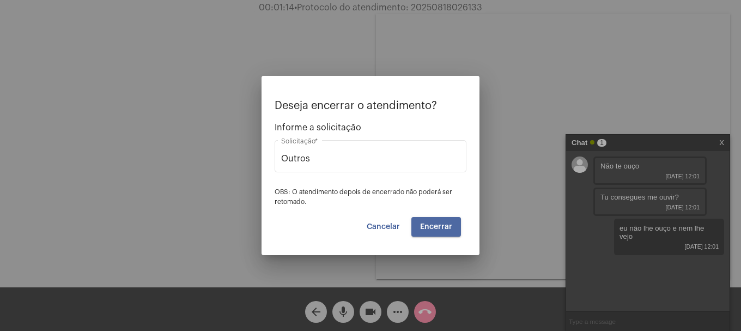
click at [443, 227] on span "Encerrar" at bounding box center [436, 227] width 32 height 8
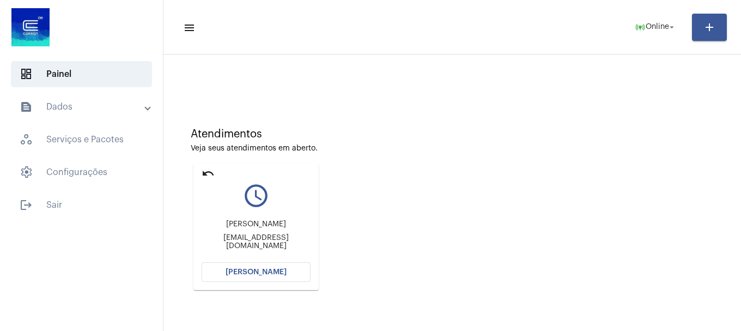
scroll to position [54, 0]
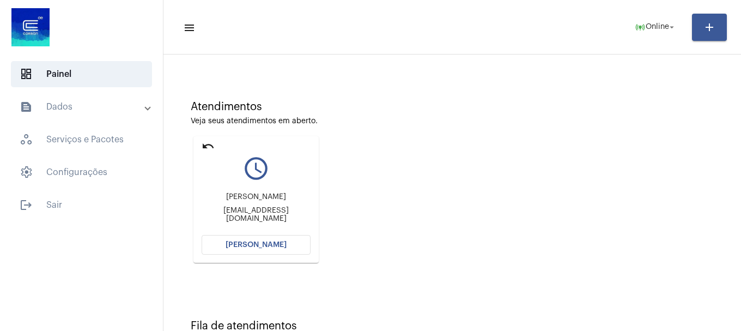
click at [294, 242] on button "[PERSON_NAME]" at bounding box center [256, 245] width 109 height 20
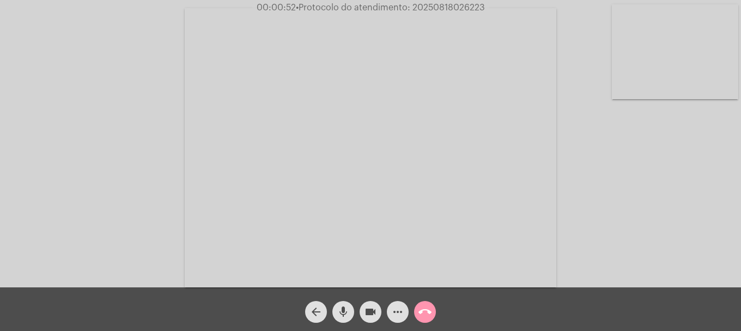
drag, startPoint x: 644, startPoint y: 80, endPoint x: 550, endPoint y: 80, distance: 94.2
click at [631, 86] on video at bounding box center [675, 51] width 126 height 95
click at [338, 310] on mat-icon "mic" at bounding box center [343, 311] width 13 height 13
click at [344, 318] on mat-icon "mic_off" at bounding box center [343, 311] width 13 height 13
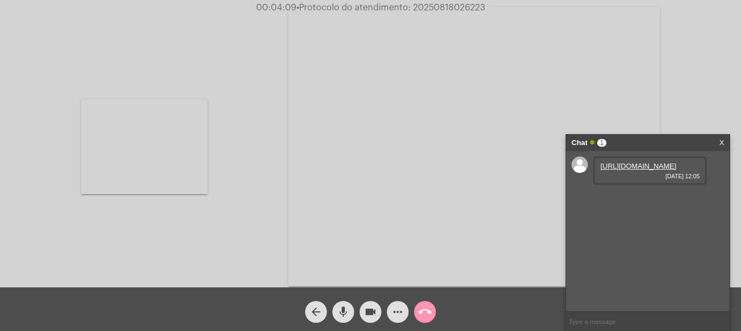
click at [644, 168] on link "https://neft-transfer-bucket.s3.amazonaws.com/temp-b9fec23b-7606-1450-ffa7-aef2…" at bounding box center [638, 166] width 76 height 8
click at [642, 201] on link "https://neft-transfer-bucket.s3.amazonaws.com/temp-0427b88d-a540-0d13-f762-de8d…" at bounding box center [638, 197] width 76 height 8
click at [132, 158] on video at bounding box center [144, 146] width 126 height 95
click at [686, 77] on video at bounding box center [675, 51] width 126 height 95
click at [435, 310] on button "call_end" at bounding box center [425, 312] width 22 height 22
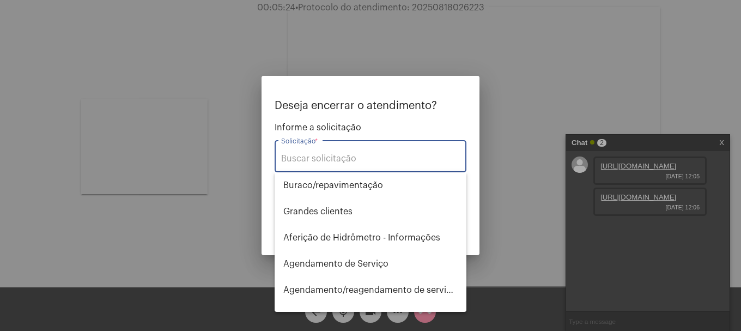
click at [380, 163] on input "Solicitação *" at bounding box center [370, 159] width 179 height 10
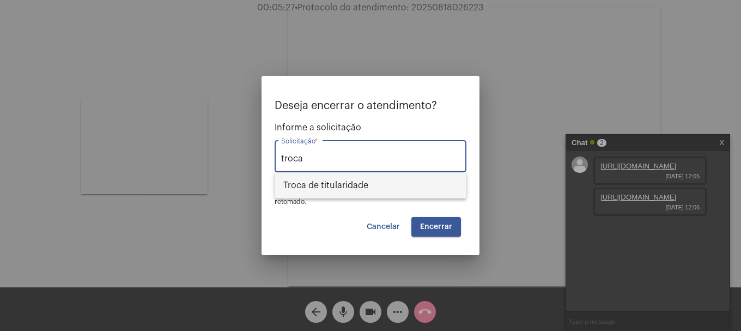
click at [377, 191] on span "Troca de titularidade" at bounding box center [370, 185] width 174 height 26
type input "Troca de titularidade"
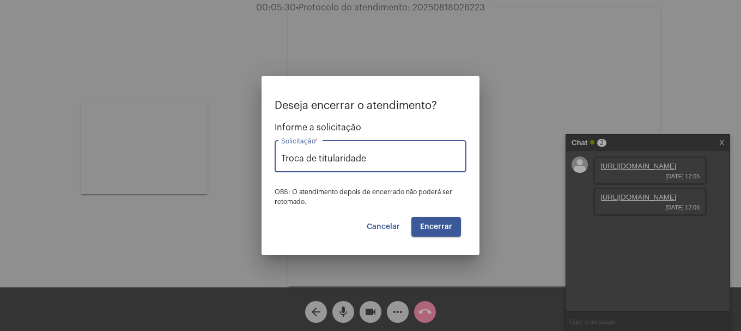
click at [449, 221] on button "Encerrar" at bounding box center [436, 227] width 50 height 20
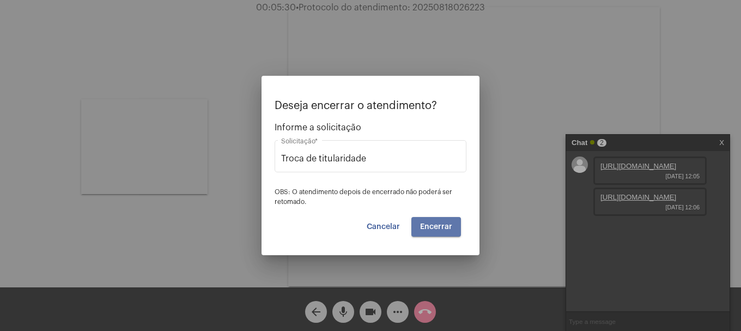
click at [449, 221] on button "Encerrar" at bounding box center [436, 227] width 50 height 20
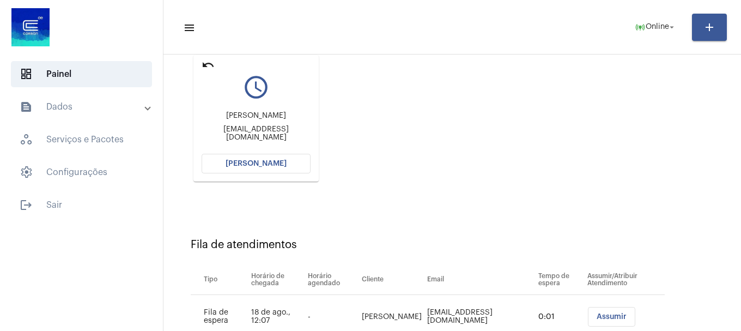
scroll to position [119, 0]
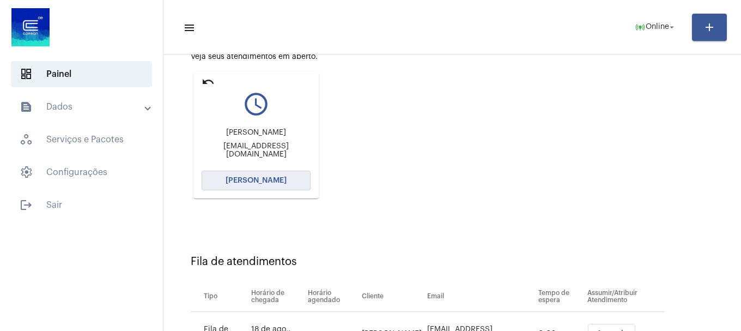
click at [282, 184] on span "[PERSON_NAME]" at bounding box center [256, 180] width 61 height 8
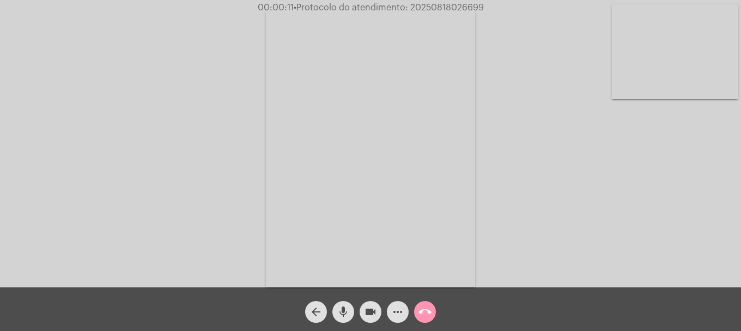
drag, startPoint x: 687, startPoint y: 21, endPoint x: 687, endPoint y: 32, distance: 10.9
click at [687, 22] on video at bounding box center [675, 51] width 126 height 95
click at [163, 202] on video at bounding box center [144, 146] width 126 height 168
click at [684, 68] on video at bounding box center [675, 51] width 126 height 95
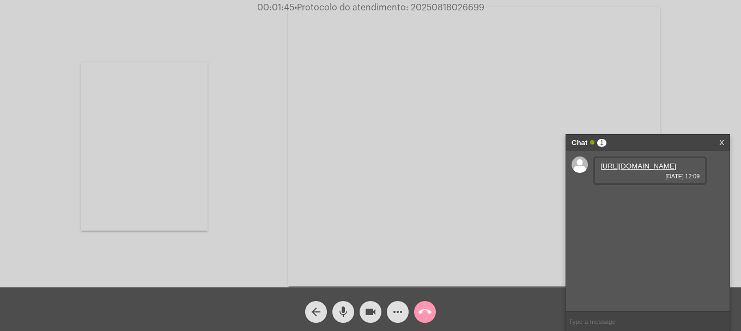
click at [636, 170] on link "https://neft-transfer-bucket.s3.amazonaws.com/temp-90de1a84-5a3a-4241-f374-ccf2…" at bounding box center [638, 166] width 76 height 8
click at [668, 201] on link "https://neft-transfer-bucket.s3.amazonaws.com/temp-8c1b38a0-54a7-432d-72ad-0852…" at bounding box center [638, 197] width 76 height 8
click at [369, 310] on mat-icon "videocam" at bounding box center [370, 311] width 13 height 13
click at [369, 310] on mat-icon "videocam_off" at bounding box center [370, 311] width 13 height 13
click at [343, 312] on mat-icon "mic" at bounding box center [343, 311] width 13 height 13
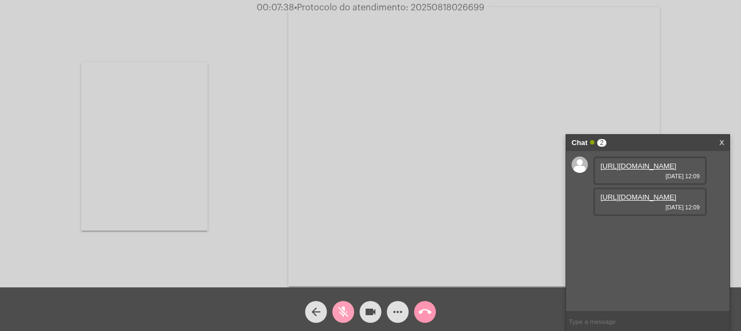
click at [349, 311] on mat-icon "mic_off" at bounding box center [343, 311] width 13 height 13
click at [398, 316] on mat-icon "more_horiz" at bounding box center [397, 311] width 13 height 13
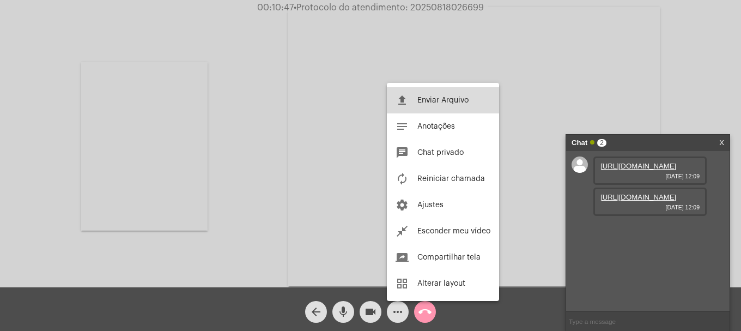
click at [465, 95] on button "file_upload Enviar Arquivo" at bounding box center [443, 100] width 112 height 26
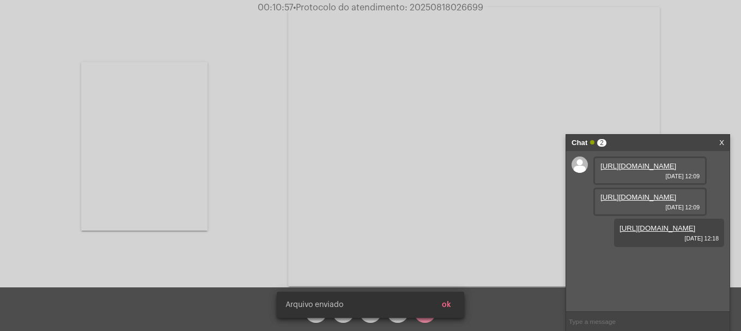
scroll to position [9, 0]
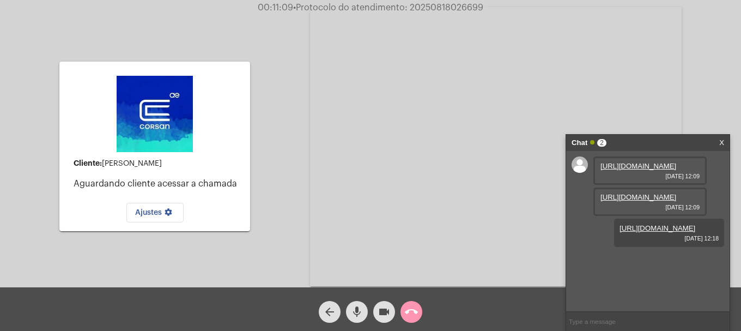
click at [447, 4] on span "• Protocolo do atendimento: 20250818026699" at bounding box center [388, 7] width 190 height 9
copy span "20250818026699"
click at [616, 322] on input "text" at bounding box center [647, 321] width 163 height 19
paste input "20250818026699"
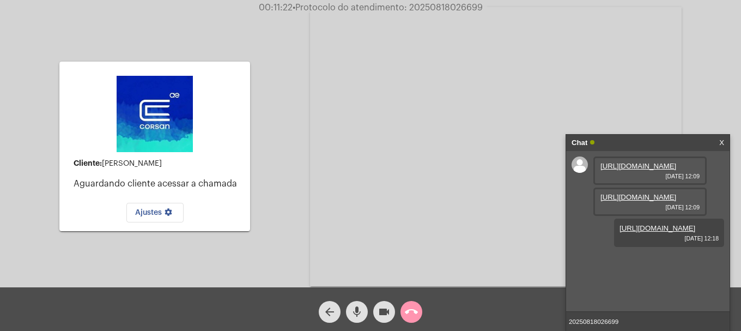
type input "20250818026699"
type input "o senhor ainda esta em linha?"
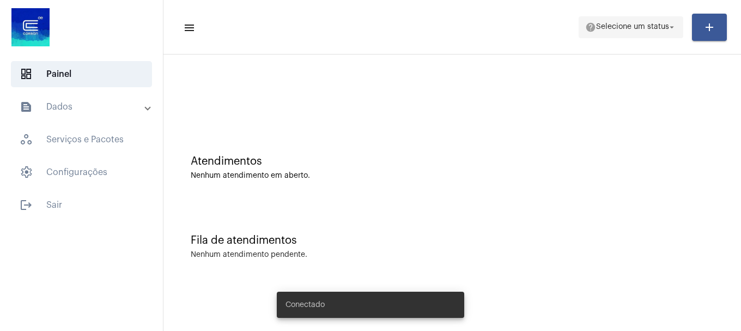
click at [626, 31] on span "Selecione um status" at bounding box center [632, 27] width 73 height 8
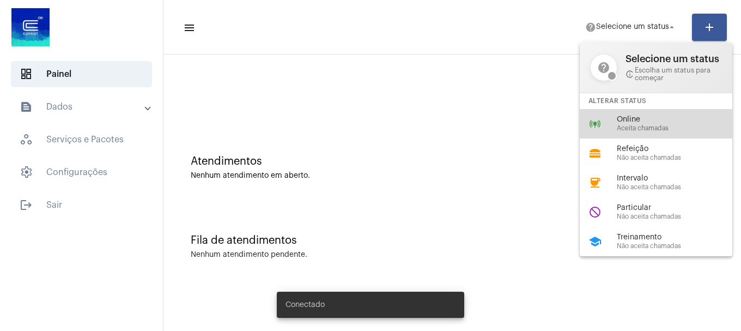
click at [632, 114] on div "online_prediction Online Aceita chamadas" at bounding box center [665, 123] width 170 height 29
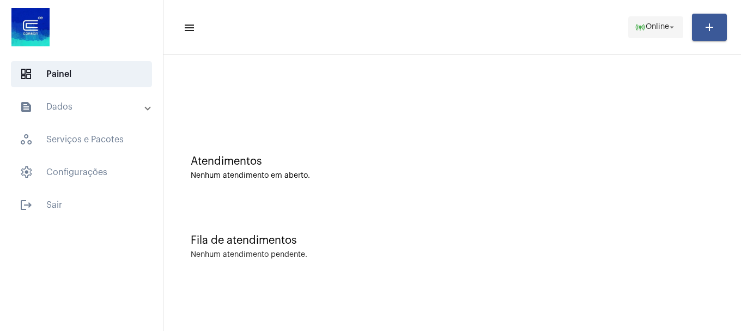
click at [650, 36] on span "online_prediction Online arrow_drop_down" at bounding box center [656, 27] width 42 height 20
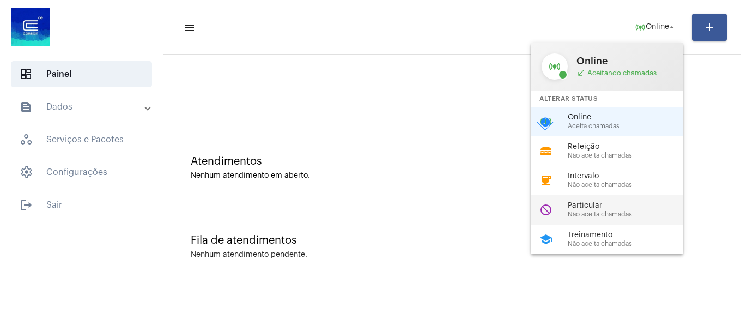
drag, startPoint x: 634, startPoint y: 235, endPoint x: 634, endPoint y: 218, distance: 16.9
click at [634, 218] on div "online_prediction Online call_received Aceitando chamadas Alterar Status online…" at bounding box center [607, 147] width 153 height 211
click at [634, 218] on div "Fila de atendimentos Nenhum atendimento pendente." at bounding box center [452, 241] width 567 height 79
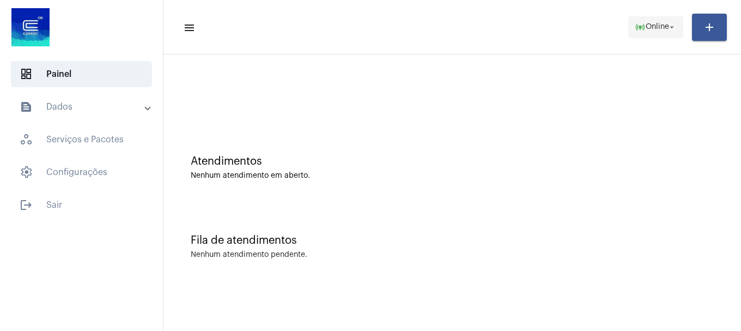
click at [657, 19] on span "online_prediction Online arrow_drop_down" at bounding box center [656, 27] width 42 height 20
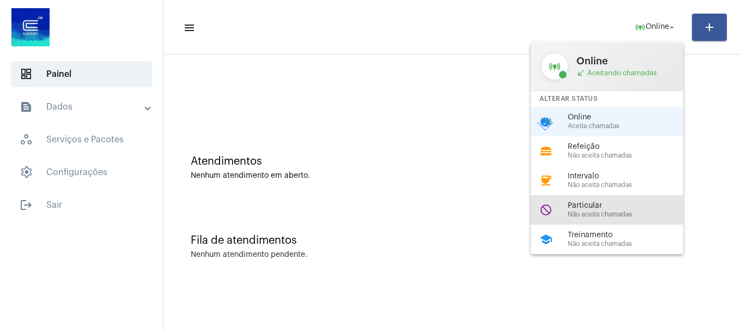
click at [558, 205] on div "do_not_disturb Particular Não aceita chamadas" at bounding box center [616, 209] width 170 height 29
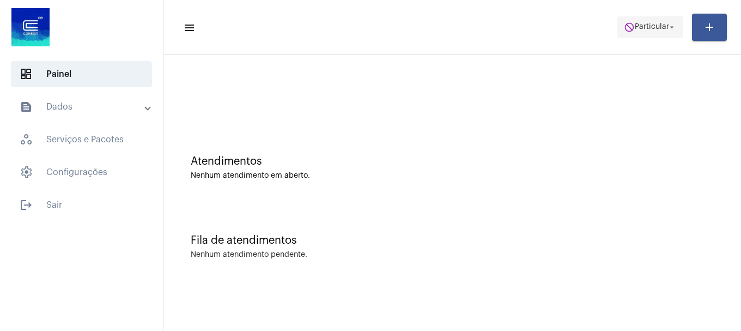
click at [631, 17] on span "do_not_disturb Particular arrow_drop_down" at bounding box center [650, 27] width 53 height 20
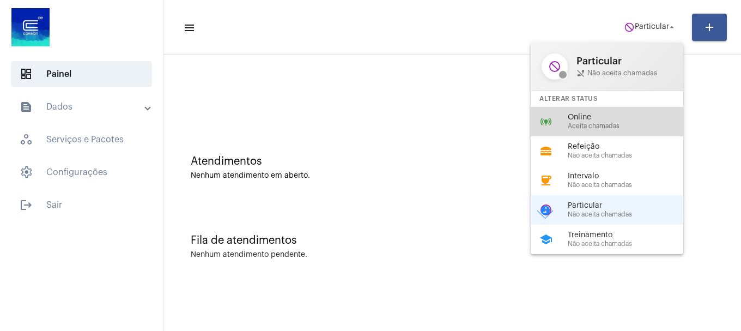
click at [604, 126] on span "Aceita chamadas" at bounding box center [630, 126] width 124 height 7
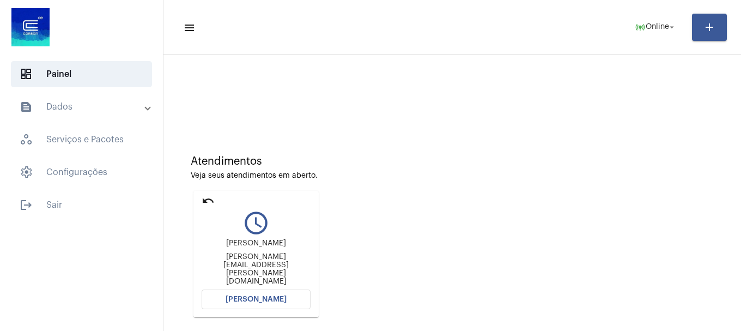
click at [255, 295] on button "[PERSON_NAME]" at bounding box center [256, 299] width 109 height 20
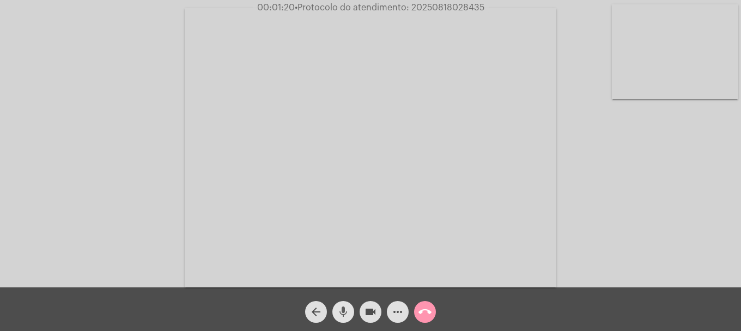
click at [351, 315] on button "mic" at bounding box center [343, 312] width 22 height 22
click at [351, 315] on button "mic_off" at bounding box center [343, 312] width 22 height 22
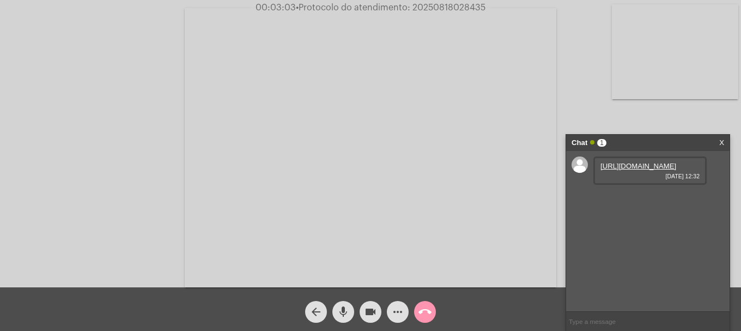
click at [626, 170] on link "[URL][DOMAIN_NAME]" at bounding box center [638, 166] width 76 height 8
click at [403, 314] on mat-icon "more_horiz" at bounding box center [397, 311] width 13 height 13
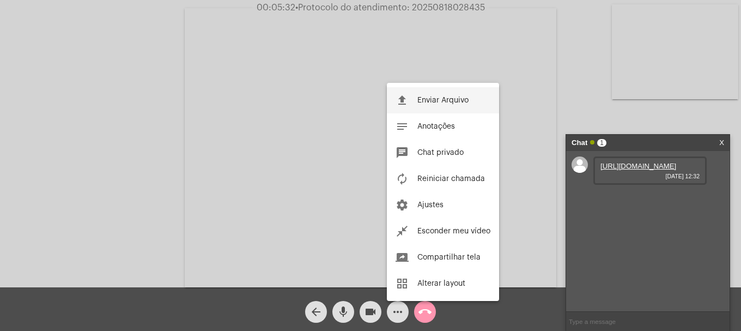
click at [427, 102] on span "Enviar Arquivo" at bounding box center [442, 100] width 51 height 8
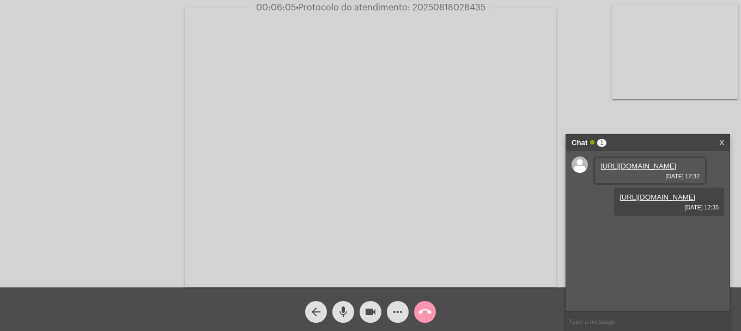
drag, startPoint x: 360, startPoint y: 305, endPoint x: 353, endPoint y: 309, distance: 8.3
click at [361, 306] on div "videocam" at bounding box center [370, 308] width 27 height 27
click at [345, 312] on mat-icon "mic" at bounding box center [343, 311] width 13 height 13
click at [373, 310] on mat-icon "videocam_off" at bounding box center [370, 311] width 13 height 13
click at [354, 314] on button "mic_off" at bounding box center [343, 312] width 22 height 22
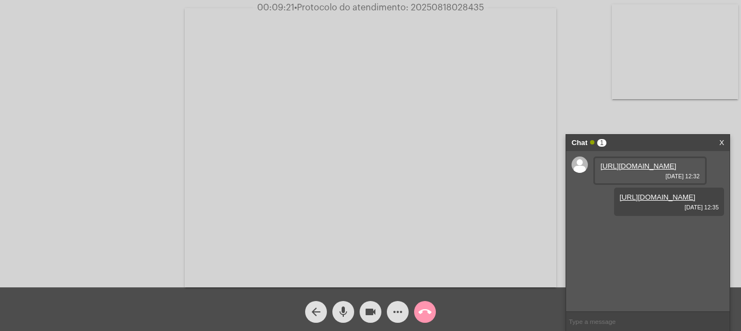
click at [455, 9] on span "• Protocolo do atendimento: 20250818028435" at bounding box center [389, 7] width 190 height 9
copy span "20250818028435"
click at [631, 321] on input "text" at bounding box center [647, 321] width 163 height 19
paste input "20250818028435"
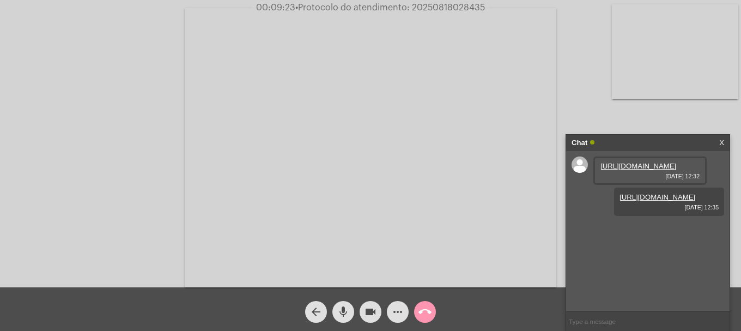
type input "20250818028435"
click at [418, 316] on button "call_end" at bounding box center [425, 312] width 22 height 22
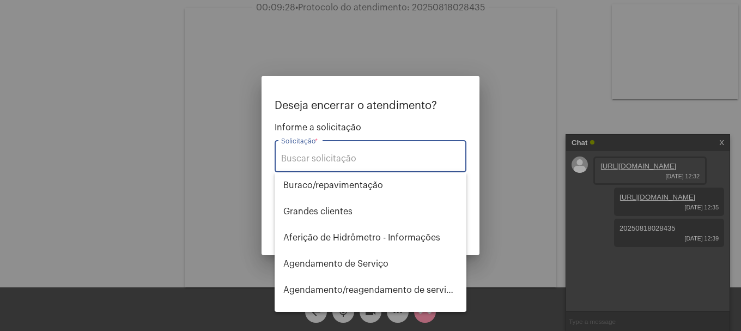
click at [343, 153] on div "Solicitação *" at bounding box center [370, 155] width 179 height 34
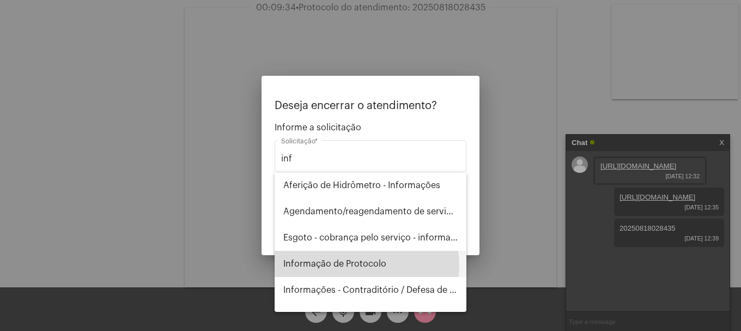
click at [364, 265] on span "Informação de Protocolo" at bounding box center [370, 264] width 174 height 26
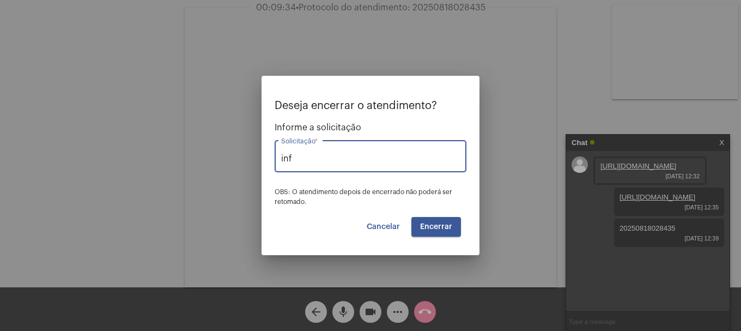
type input "Informação de Protocolo"
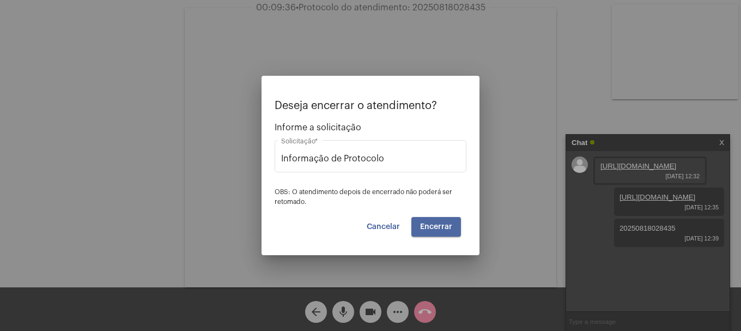
click at [438, 227] on span "Encerrar" at bounding box center [436, 227] width 32 height 8
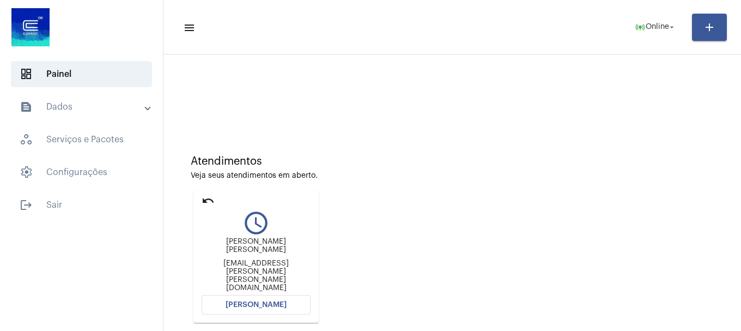
click at [249, 301] on span "[PERSON_NAME]" at bounding box center [256, 305] width 61 height 8
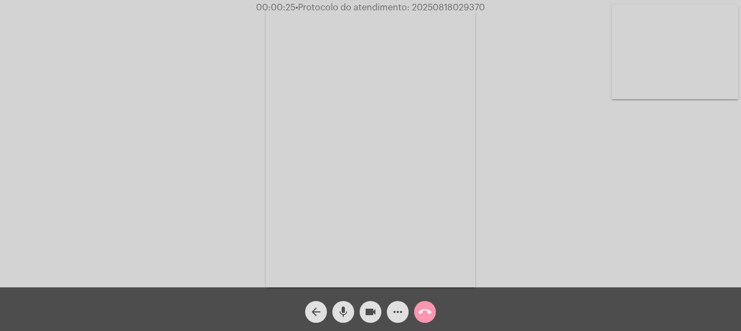
click at [337, 316] on mat-icon "mic" at bounding box center [343, 311] width 13 height 13
click at [337, 316] on mat-icon "mic_off" at bounding box center [343, 311] width 13 height 13
click at [682, 79] on video at bounding box center [675, 51] width 126 height 95
click at [214, 223] on div "Acessando Câmera e Microfone..." at bounding box center [370, 145] width 739 height 287
click at [176, 199] on video at bounding box center [144, 146] width 126 height 168
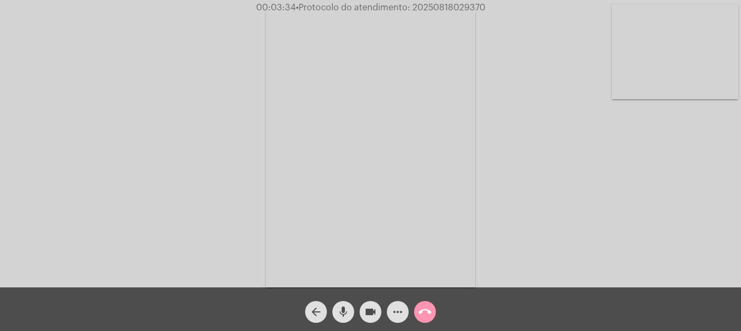
click at [665, 78] on video at bounding box center [675, 51] width 126 height 95
click at [465, 7] on span "• Protocolo do atendimento: 20250818029370" at bounding box center [389, 7] width 190 height 9
click at [465, 7] on span "• Protocolo do atendimento: 20250818029370" at bounding box center [388, 7] width 190 height 9
copy span "20250818029370"
click at [393, 311] on mat-icon "more_horiz" at bounding box center [397, 311] width 13 height 13
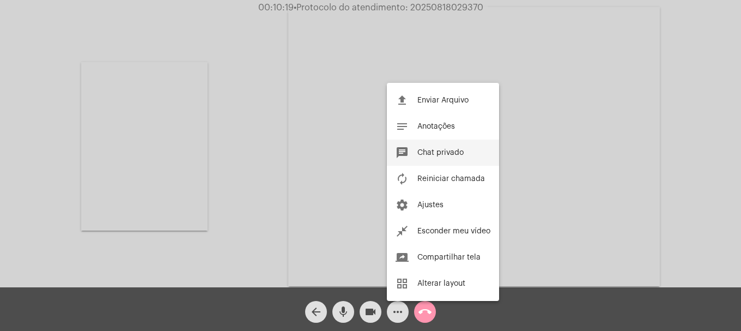
click at [403, 145] on button "chat Chat privado" at bounding box center [443, 152] width 112 height 26
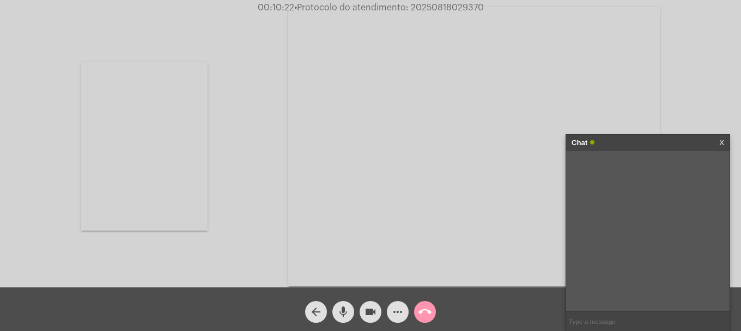
paste input "20250818029370"
type input "20250818029370"
click at [422, 317] on mat-icon "call_end" at bounding box center [424, 311] width 13 height 13
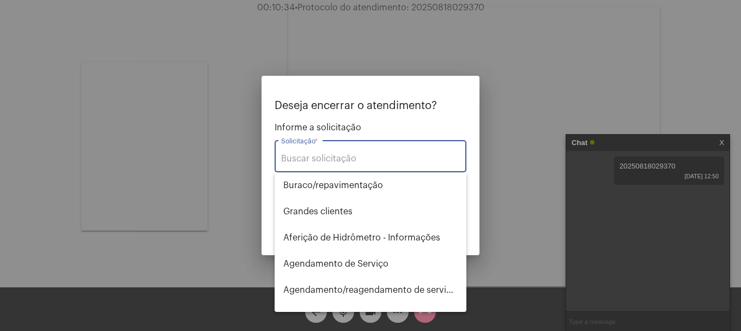
click at [404, 163] on input "Solicitação *" at bounding box center [370, 159] width 179 height 10
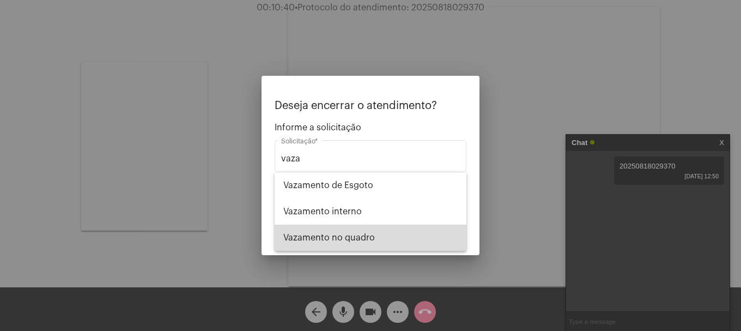
click at [351, 241] on span "Vazamento no quadro" at bounding box center [370, 237] width 174 height 26
type input "Vazamento no quadro"
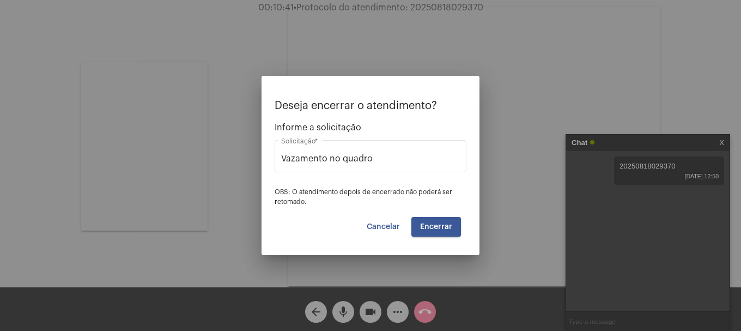
drag, startPoint x: 443, startPoint y: 213, endPoint x: 430, endPoint y: 221, distance: 15.4
click at [442, 214] on div "Deseja encerrar o atendimento? Informe a solicitação Vazamento no quadro Solici…" at bounding box center [371, 168] width 192 height 137
click at [430, 221] on button "Encerrar" at bounding box center [436, 227] width 50 height 20
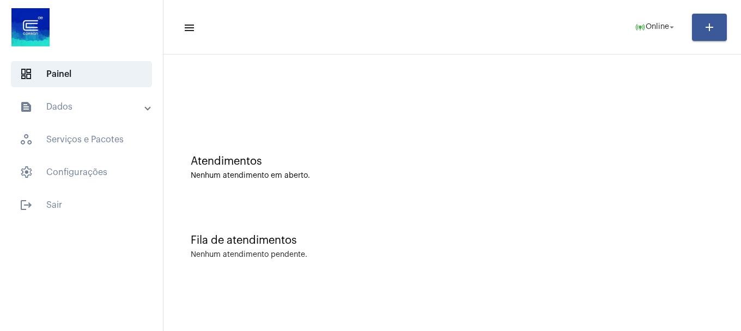
click at [123, 115] on mat-expansion-panel-header "text_snippet_outlined Dados" at bounding box center [85, 107] width 156 height 26
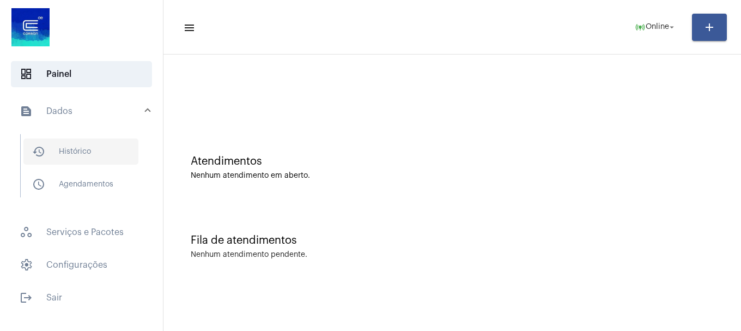
click at [83, 160] on span "history_outlined Histórico" at bounding box center [80, 151] width 115 height 26
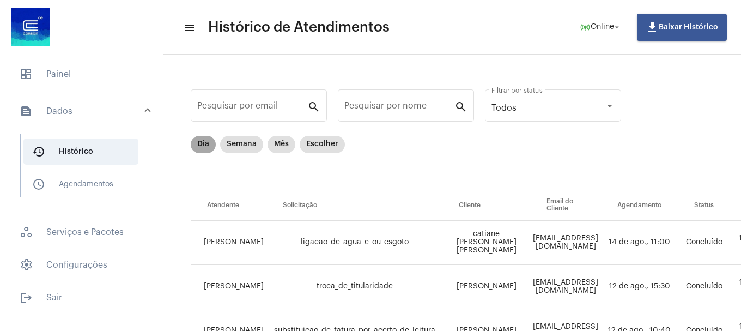
click at [199, 151] on mat-chip "Dia" at bounding box center [203, 144] width 25 height 17
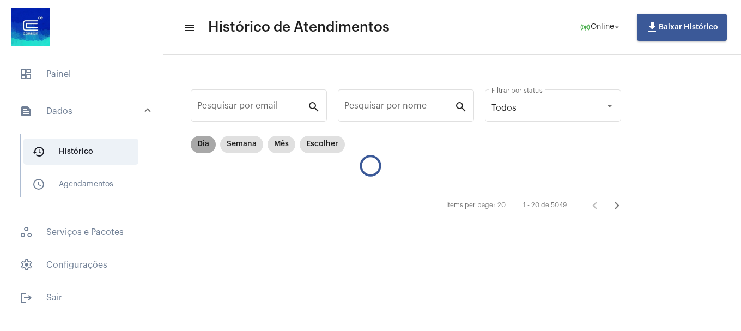
click at [210, 141] on mat-chip "Dia" at bounding box center [203, 144] width 25 height 17
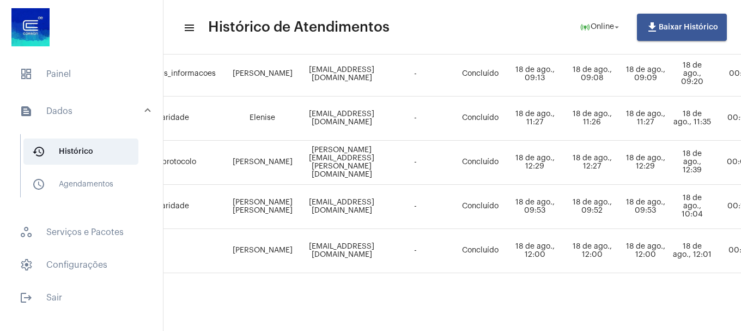
scroll to position [529, 0]
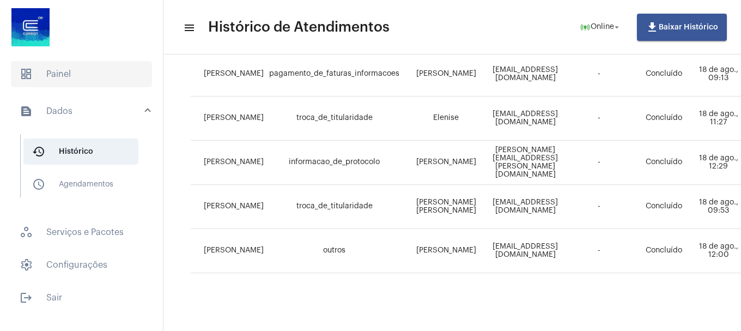
click at [110, 76] on span "dashboard Painel" at bounding box center [81, 74] width 141 height 26
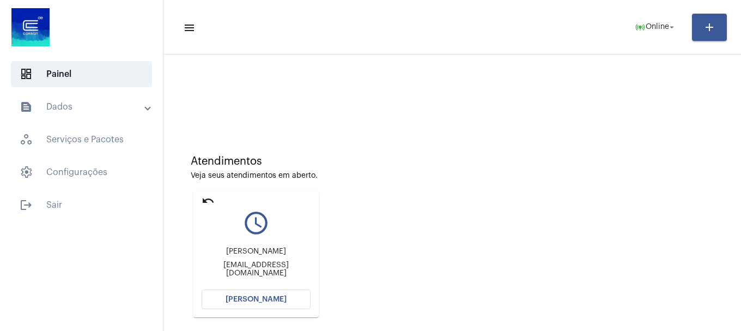
click at [51, 111] on mat-panel-title "text_snippet_outlined Dados" at bounding box center [83, 106] width 126 height 13
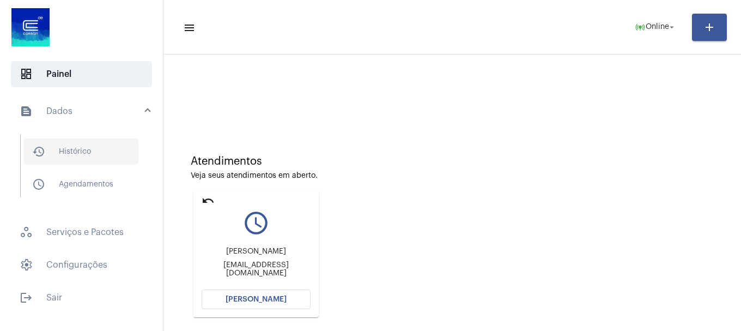
click at [54, 145] on span "history_outlined Histórico" at bounding box center [80, 151] width 115 height 26
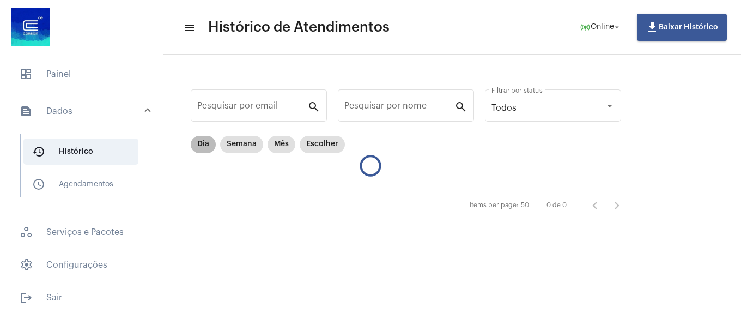
click at [211, 141] on mat-chip "Dia" at bounding box center [203, 144] width 25 height 17
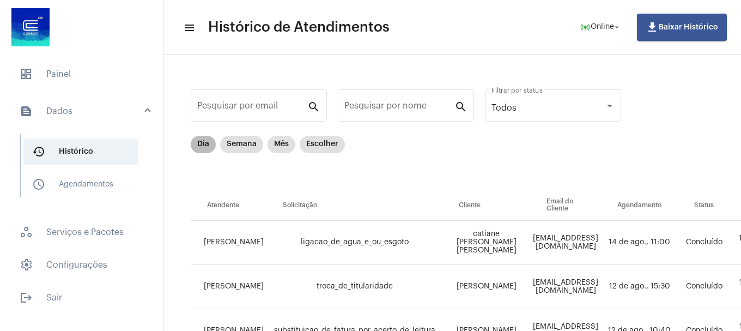
click at [204, 142] on mat-chip "Dia" at bounding box center [203, 144] width 25 height 17
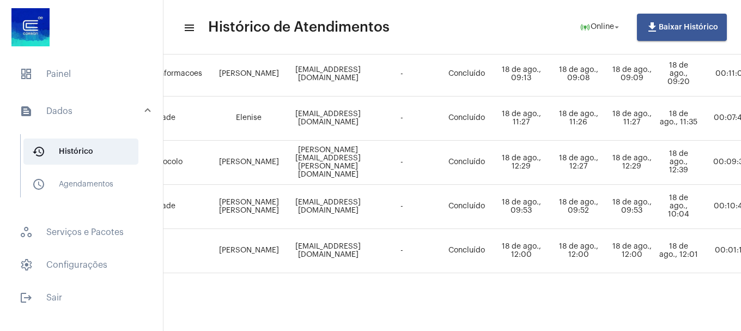
scroll to position [529, 0]
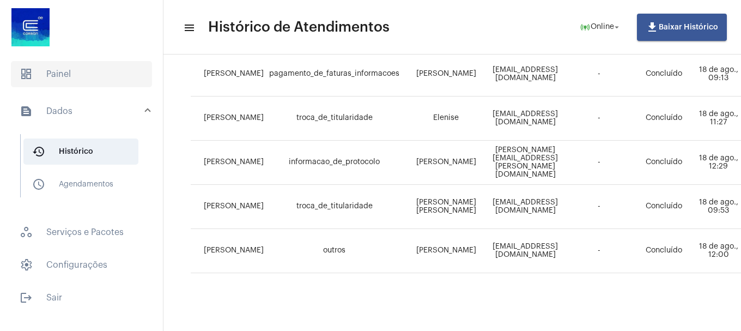
click at [44, 69] on span "dashboard Painel" at bounding box center [81, 74] width 141 height 26
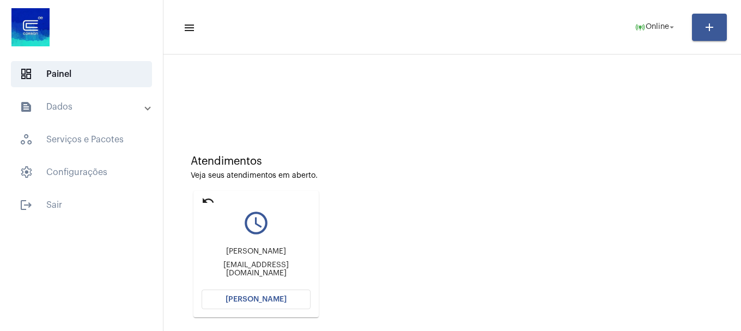
click at [283, 297] on span "[PERSON_NAME]" at bounding box center [256, 299] width 61 height 8
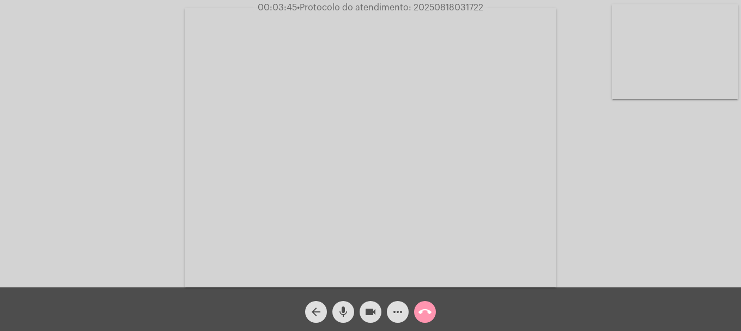
click at [445, 8] on span "• Protocolo do atendimento: 20250818031722" at bounding box center [390, 7] width 186 height 9
copy span "20250818031722"
click at [400, 313] on mat-icon "more_horiz" at bounding box center [397, 311] width 13 height 13
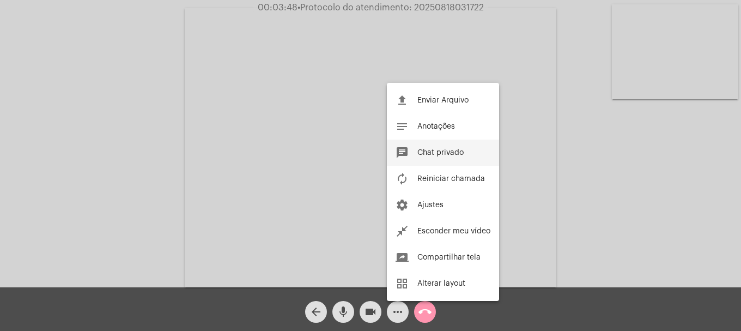
click at [447, 147] on button "chat Chat privado" at bounding box center [443, 152] width 112 height 26
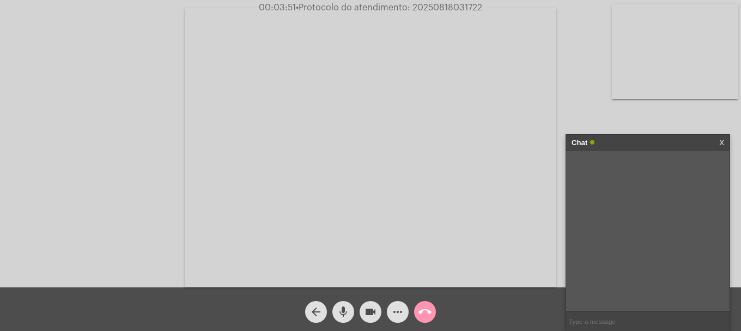
paste input "20250818031722"
type input "20250818031722"
drag, startPoint x: 623, startPoint y: 170, endPoint x: 647, endPoint y: 174, distance: 24.8
click at [647, 174] on div "20250818031722 [DATE] 13:12" at bounding box center [669, 170] width 110 height 28
click at [428, 311] on mat-icon "call_end" at bounding box center [424, 311] width 13 height 13
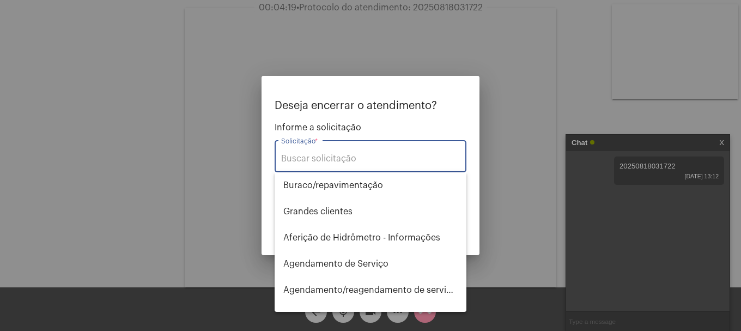
click at [358, 157] on input "Solicitação *" at bounding box center [370, 159] width 179 height 10
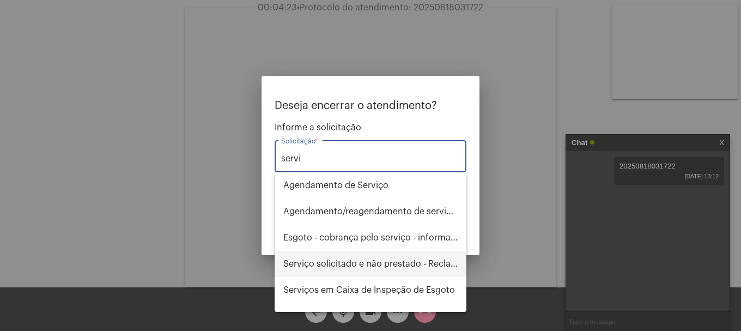
click at [366, 267] on span "Serviço solicitado e não prestado - Reclamação" at bounding box center [370, 264] width 174 height 26
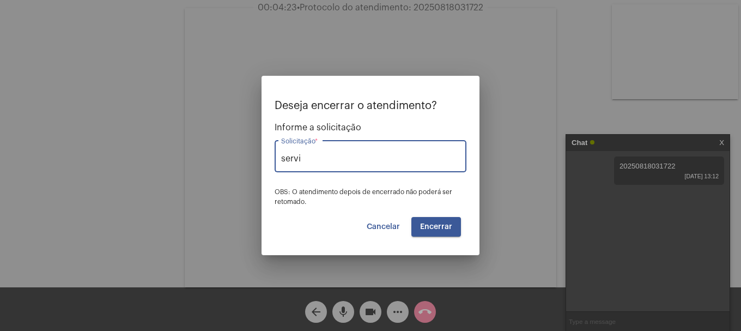
type input "Serviço solicitado e não prestado - Reclamação"
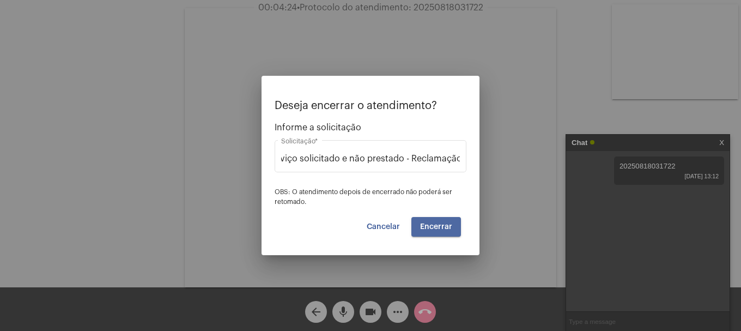
click at [442, 230] on span "Encerrar" at bounding box center [436, 227] width 32 height 8
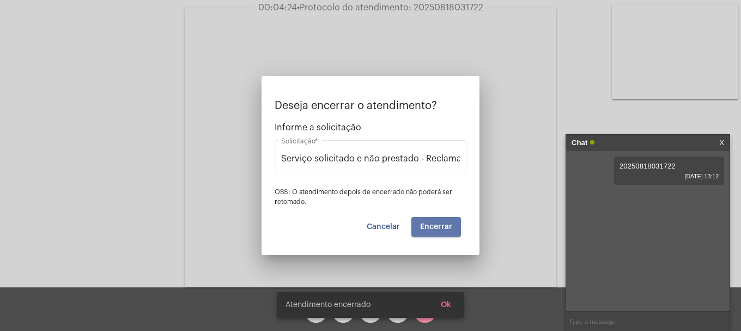
click at [442, 230] on span "Encerrar" at bounding box center [436, 227] width 32 height 8
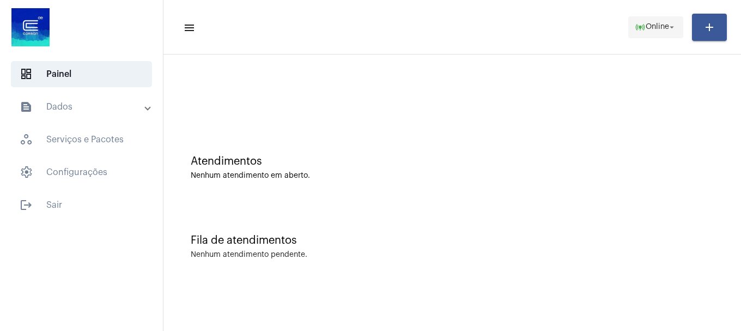
click at [650, 29] on span "Online" at bounding box center [657, 27] width 23 height 8
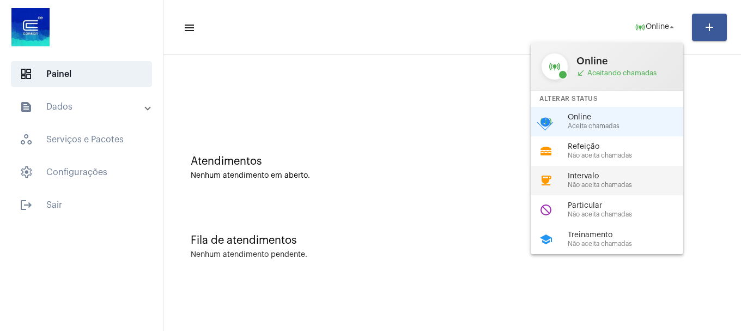
drag, startPoint x: 636, startPoint y: 211, endPoint x: 625, endPoint y: 176, distance: 35.8
click at [625, 176] on div "online_prediction Online call_received Aceitando chamadas Alterar Status online…" at bounding box center [607, 147] width 153 height 211
click at [625, 176] on div "Nenhum atendimento em aberto." at bounding box center [452, 176] width 523 height 8
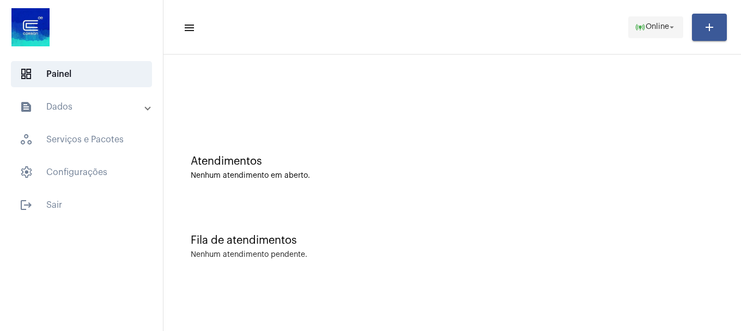
click at [651, 17] on span "online_prediction Online arrow_drop_down" at bounding box center [656, 27] width 42 height 20
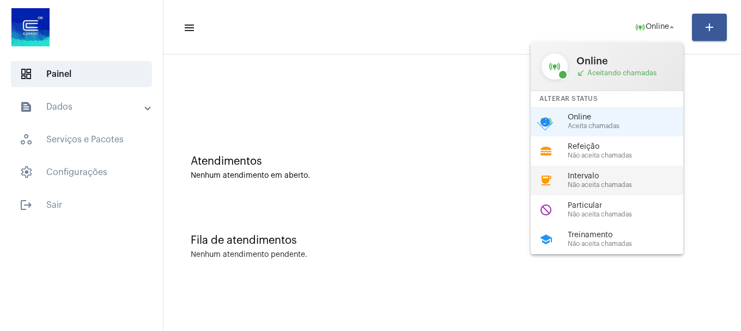
click at [579, 184] on span "Não aceita chamadas" at bounding box center [630, 184] width 124 height 7
